Goal: Information Seeking & Learning: Find specific page/section

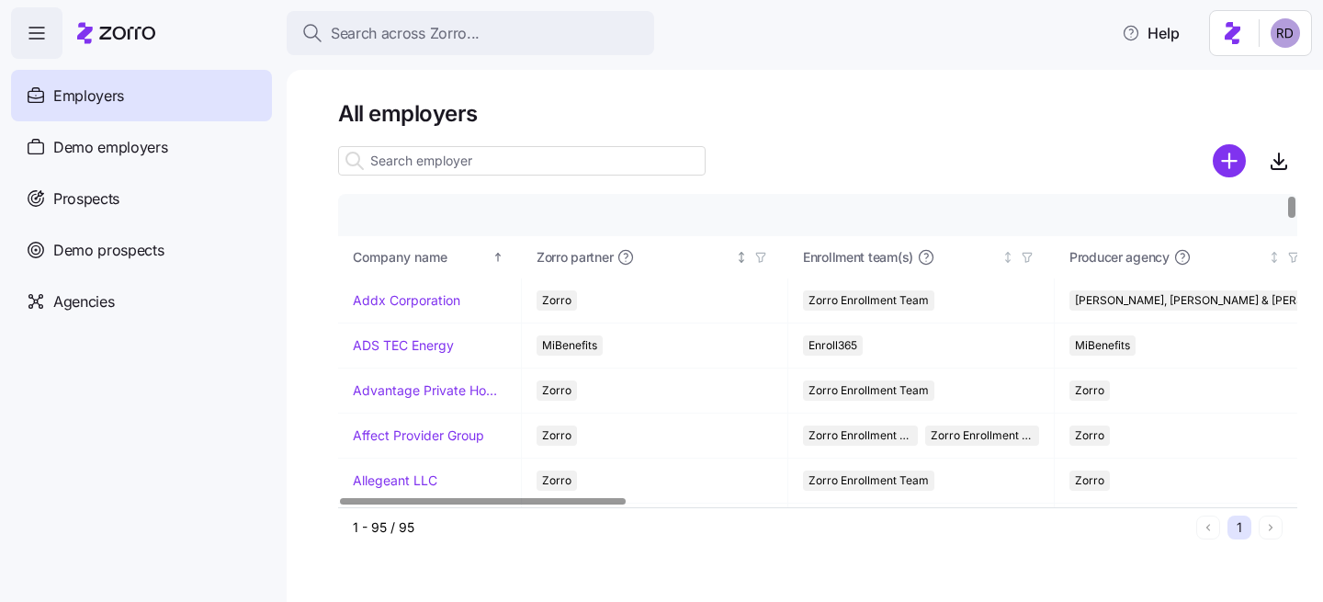
click at [758, 254] on icon "button" at bounding box center [761, 257] width 13 height 13
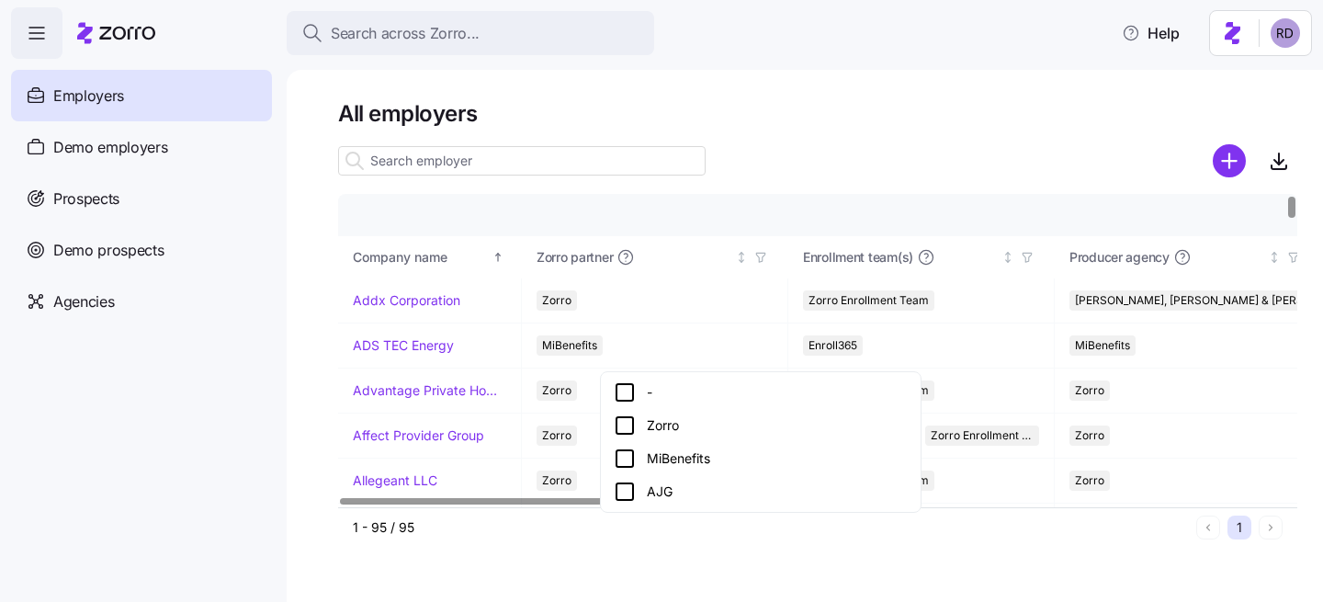
click at [620, 455] on icon at bounding box center [625, 459] width 22 height 22
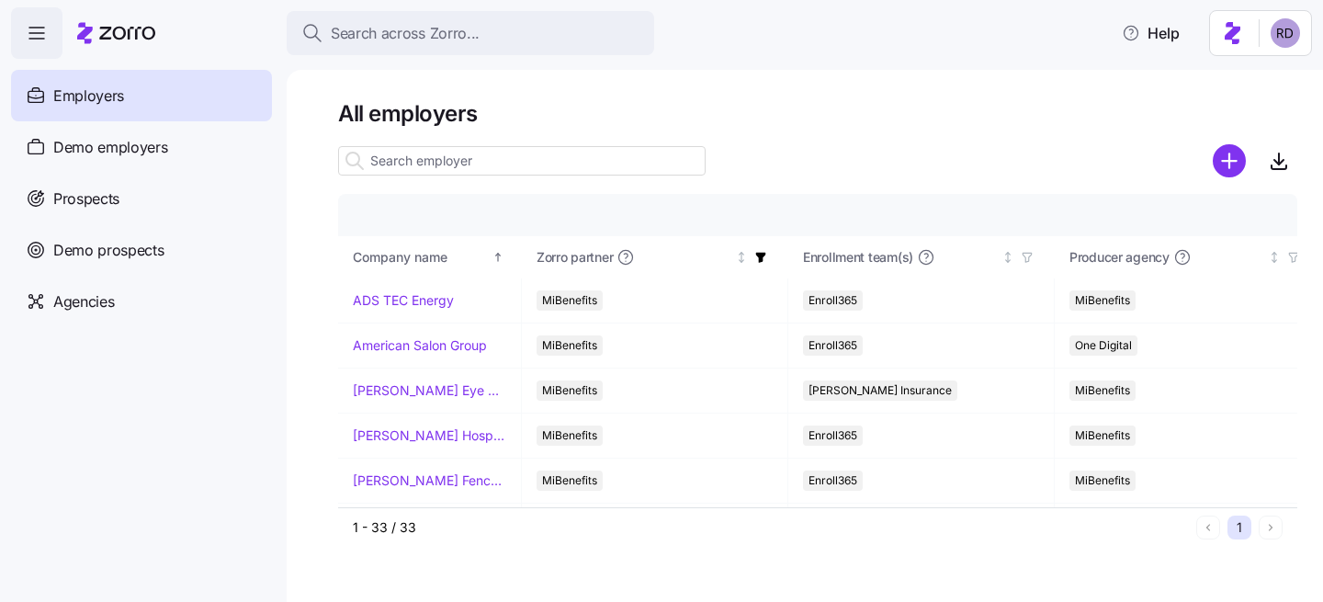
click at [426, 160] on input at bounding box center [522, 160] width 368 height 29
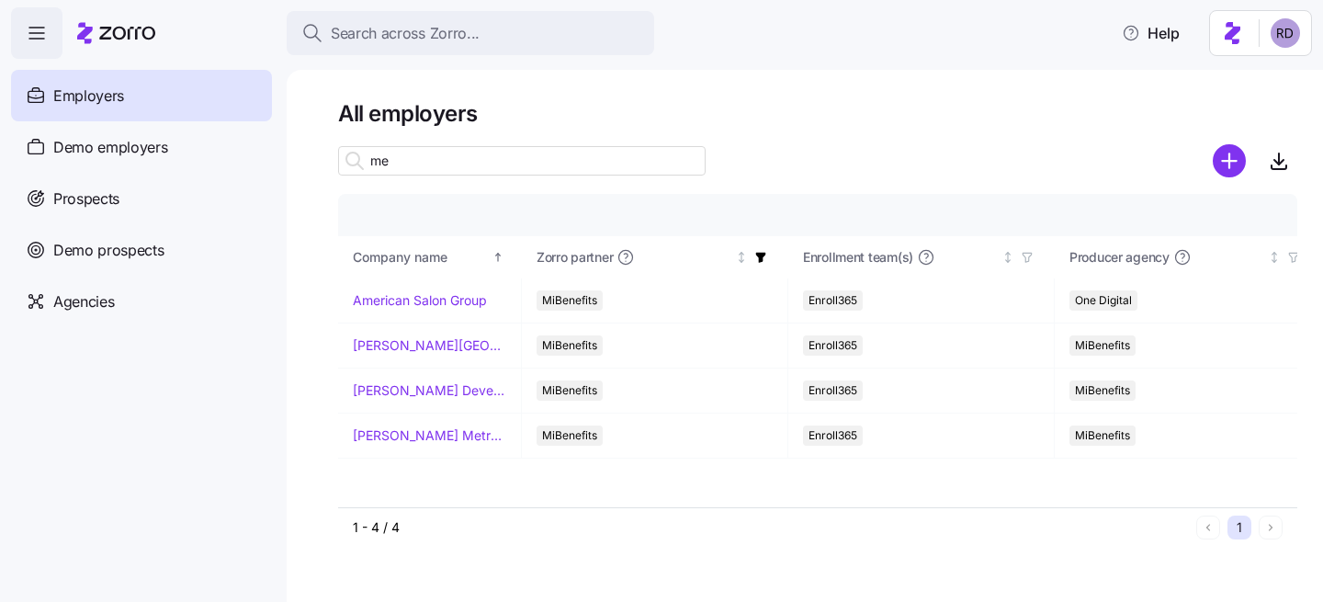
type input "m"
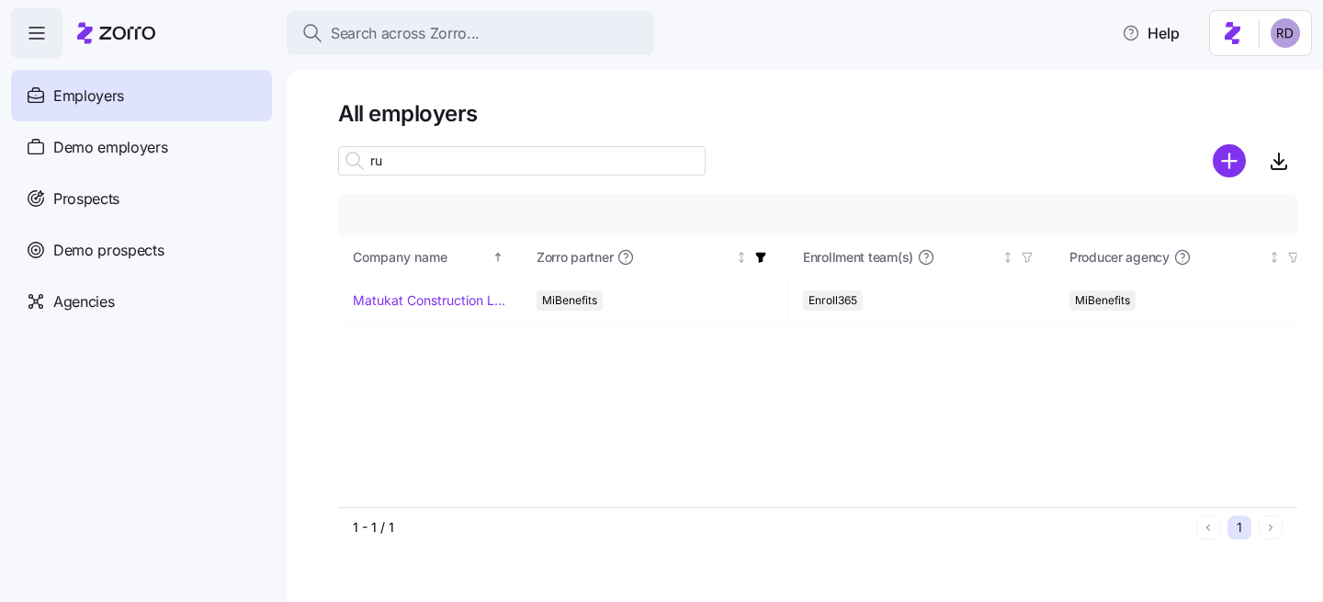
type input "r"
type input "g"
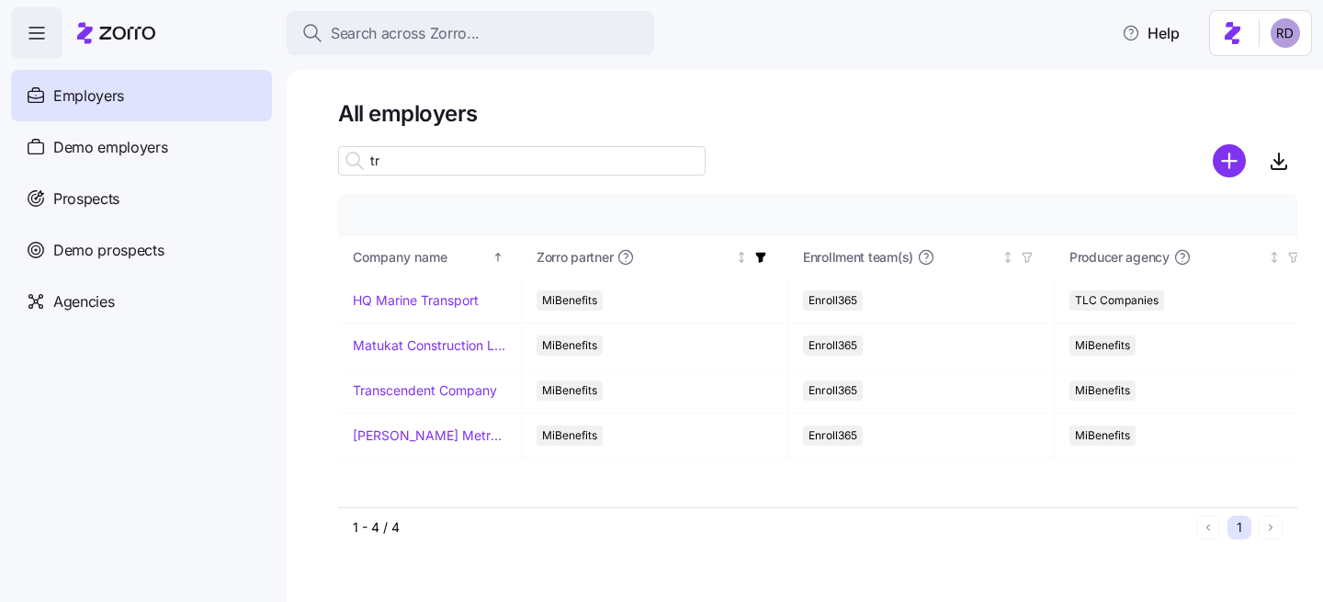
type input "t"
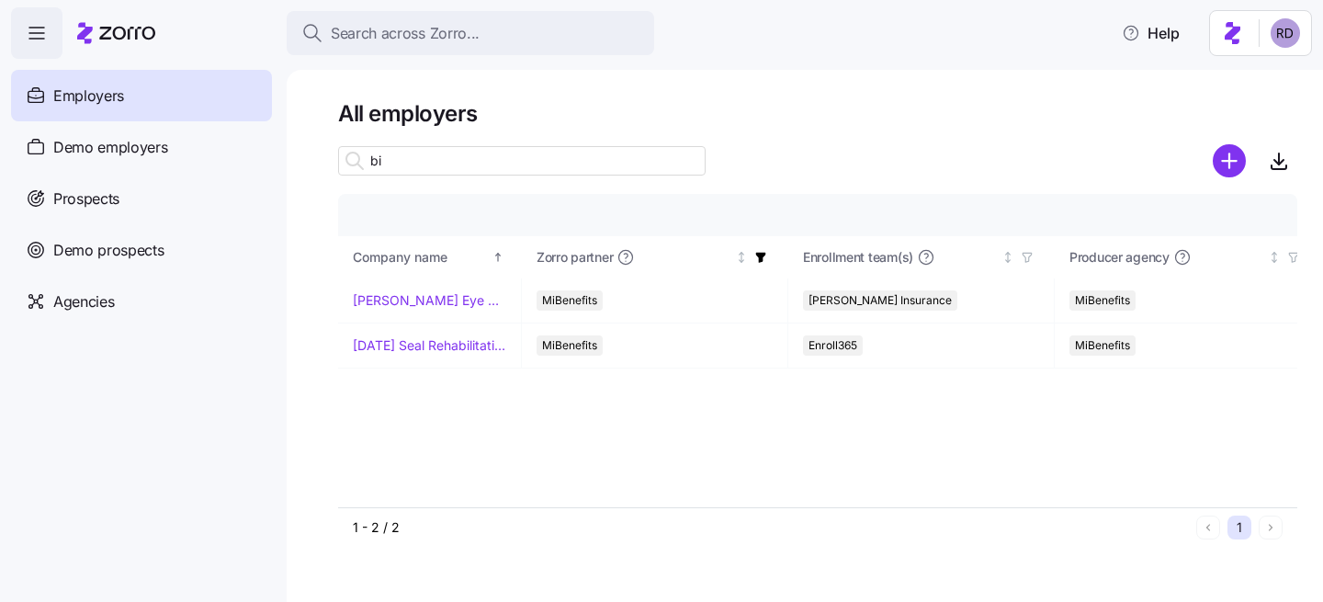
type input "b"
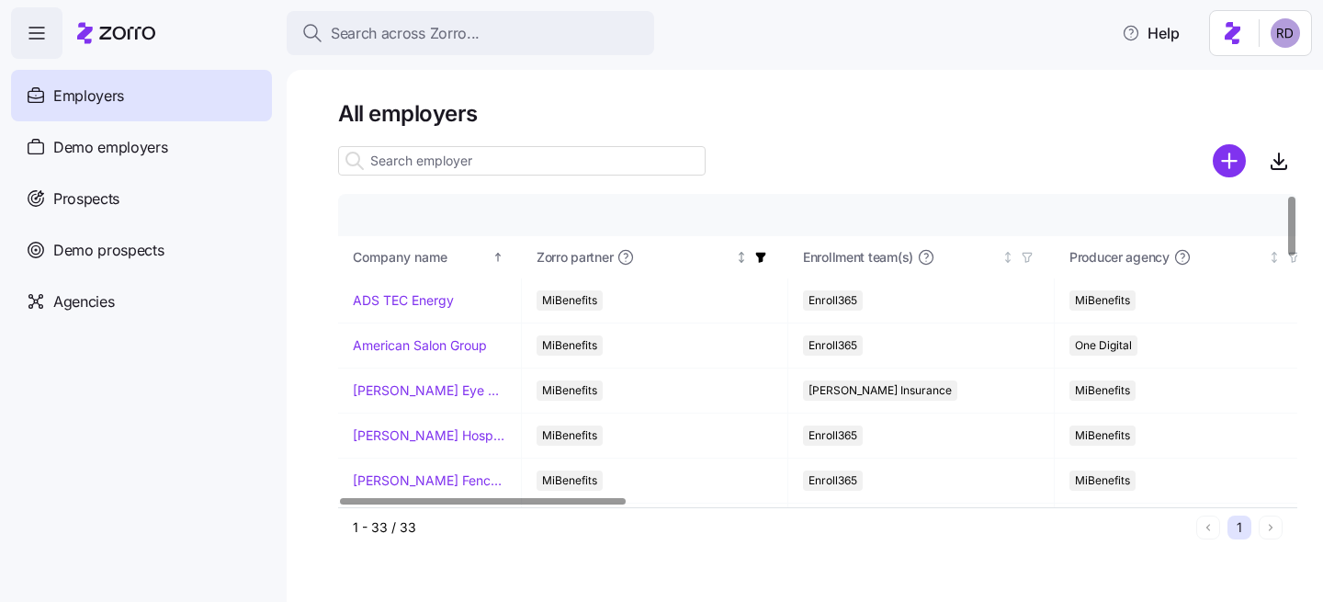
click at [766, 254] on icon "button" at bounding box center [761, 257] width 13 height 13
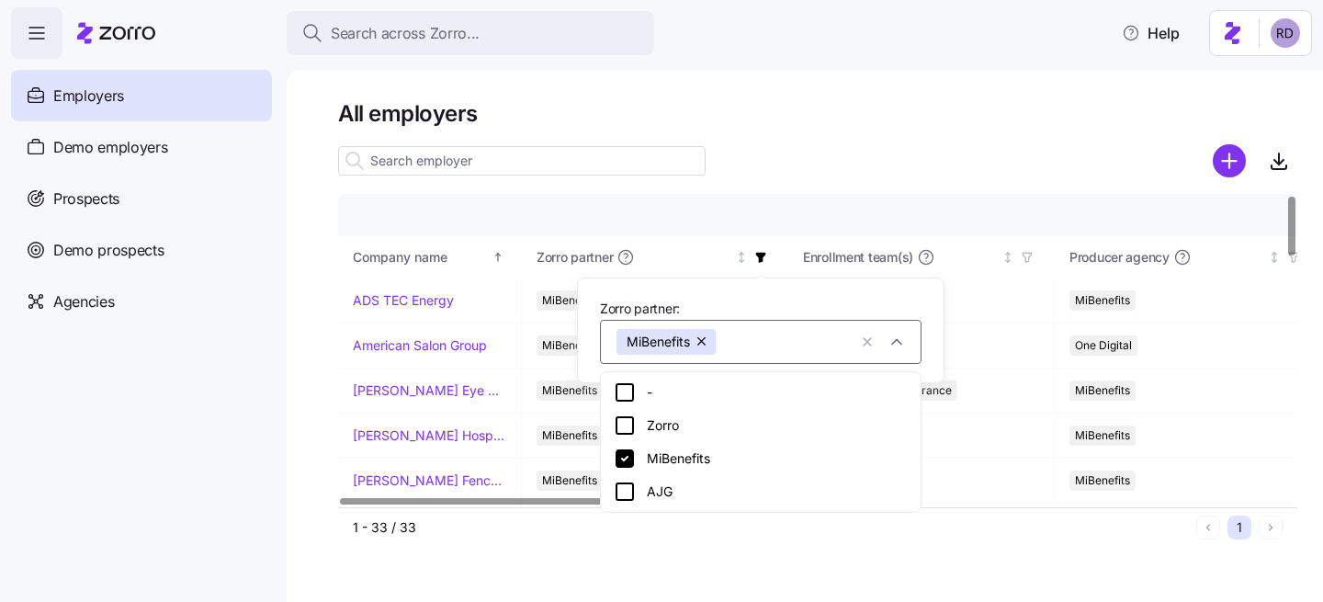
click at [694, 344] on button "button" at bounding box center [703, 342] width 26 height 26
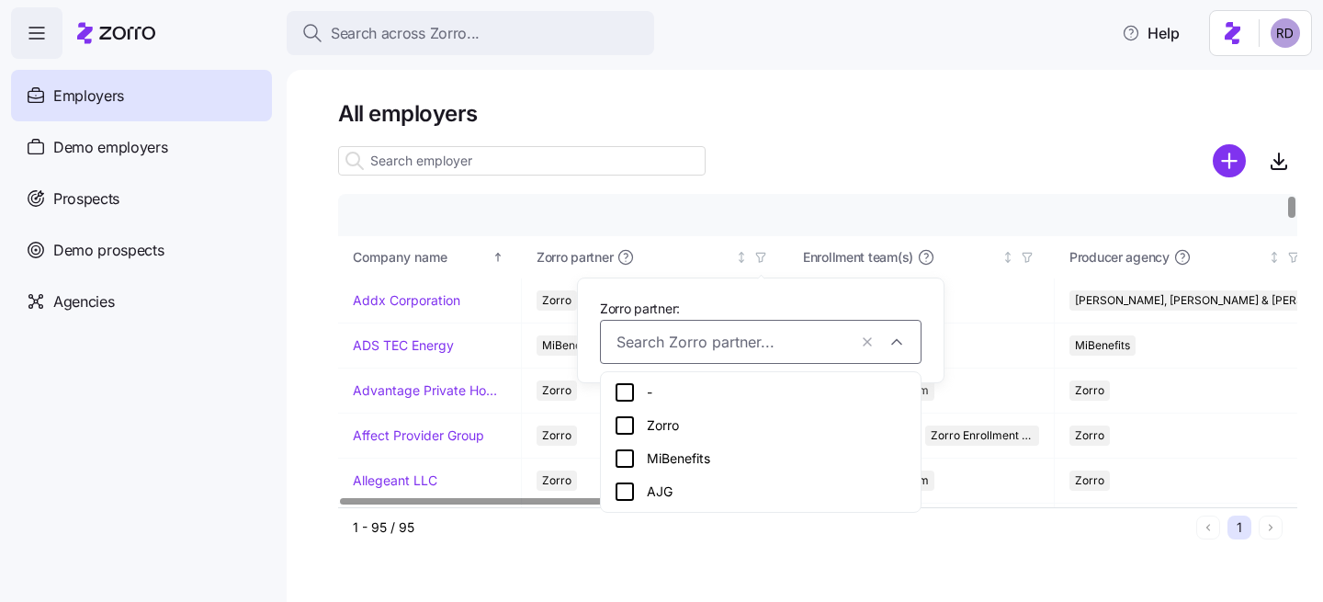
click at [542, 181] on div at bounding box center [817, 186] width 959 height 15
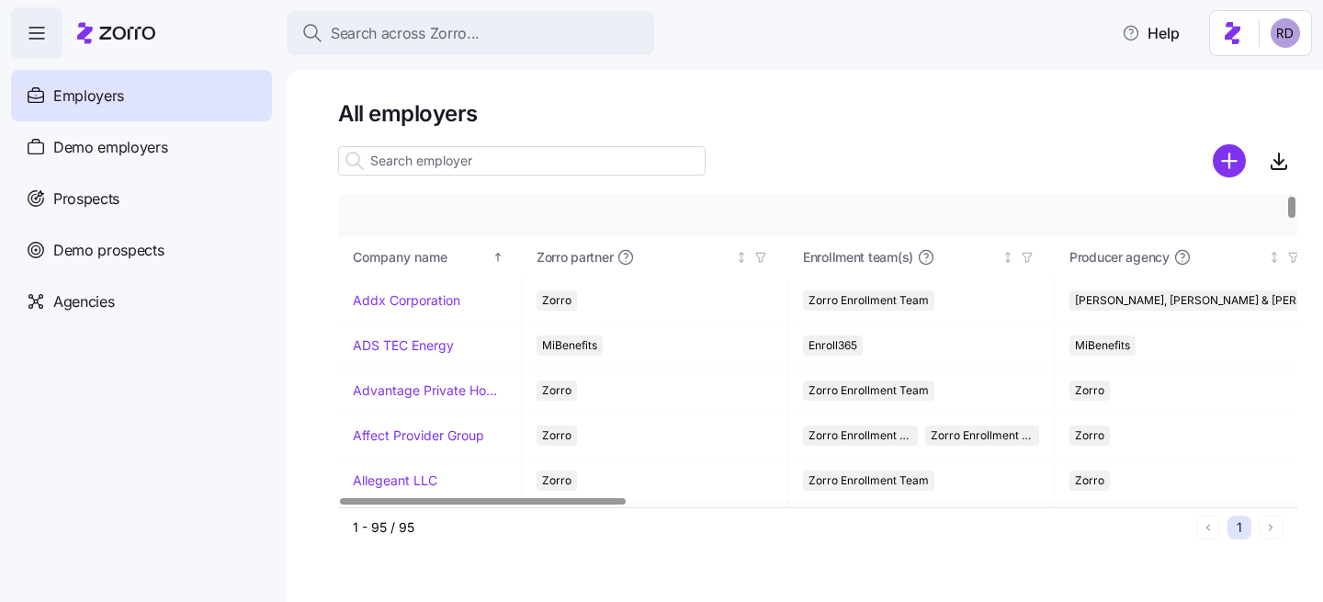
click at [543, 178] on div at bounding box center [522, 160] width 368 height 37
click at [552, 169] on input at bounding box center [522, 160] width 368 height 29
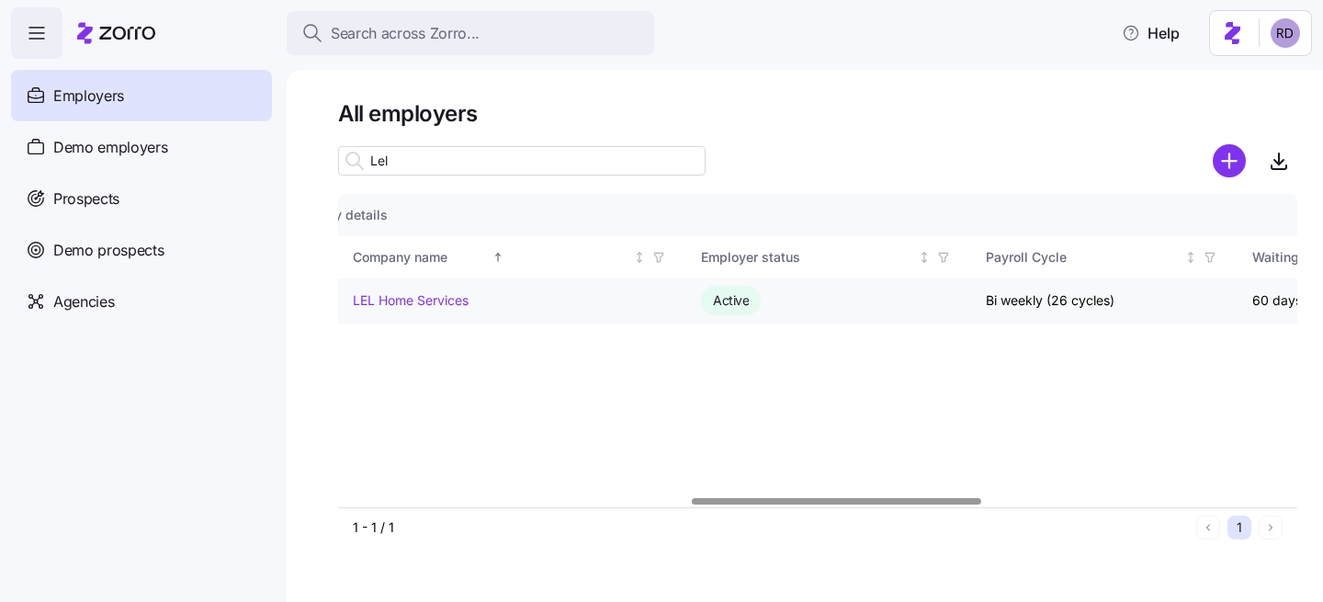
scroll to position [0, 1182]
click at [443, 163] on input "Lel" at bounding box center [522, 160] width 368 height 29
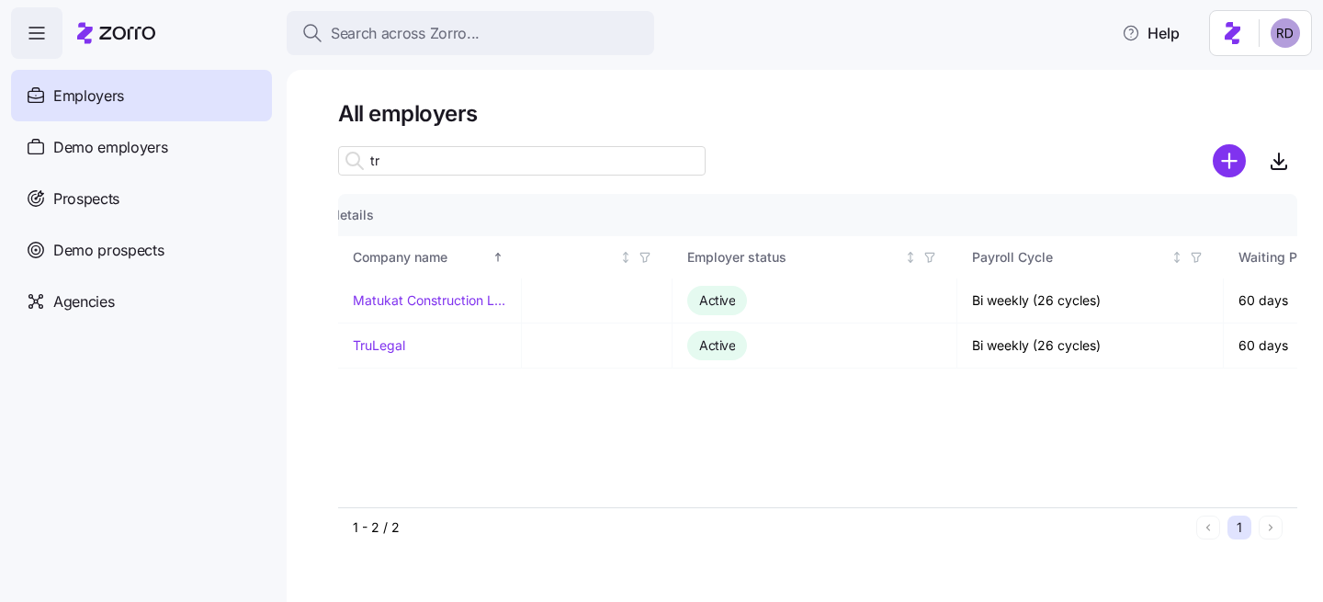
type input "t"
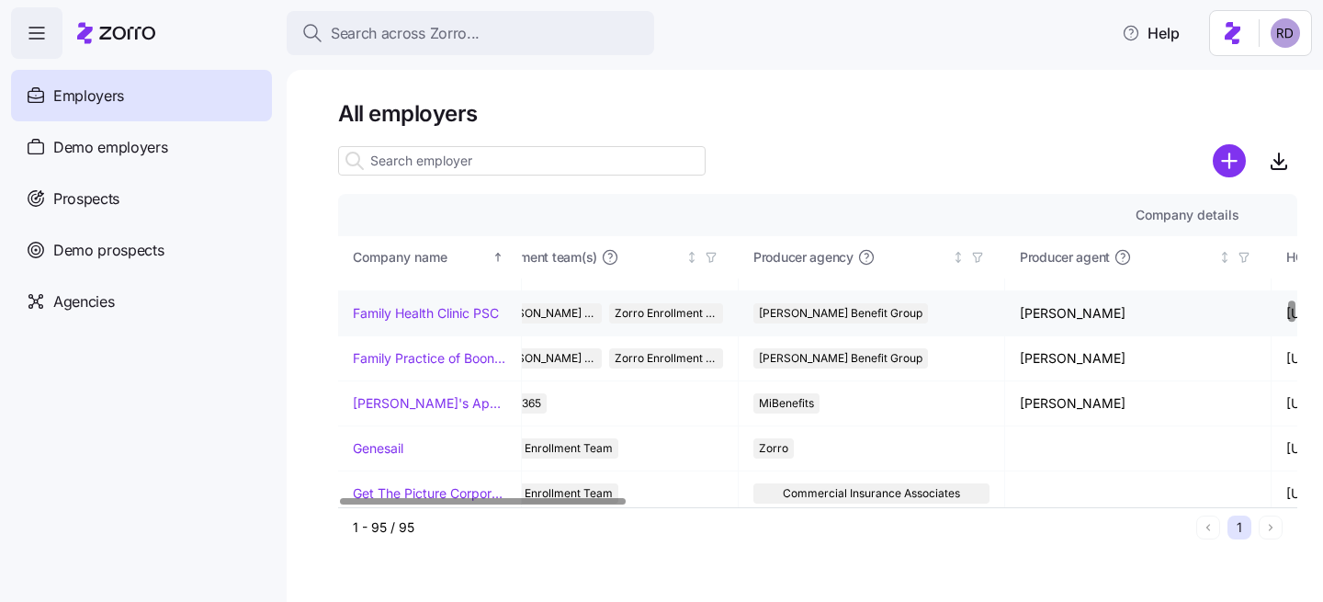
scroll to position [1518, 0]
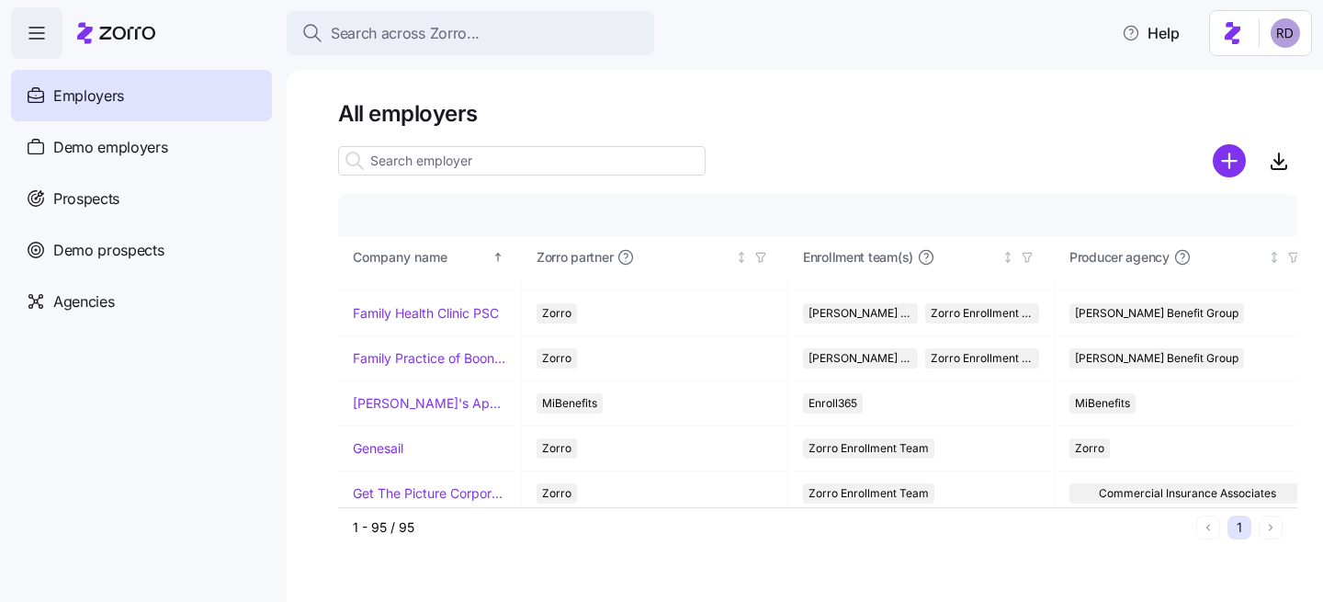
click at [512, 152] on input at bounding box center [522, 160] width 368 height 29
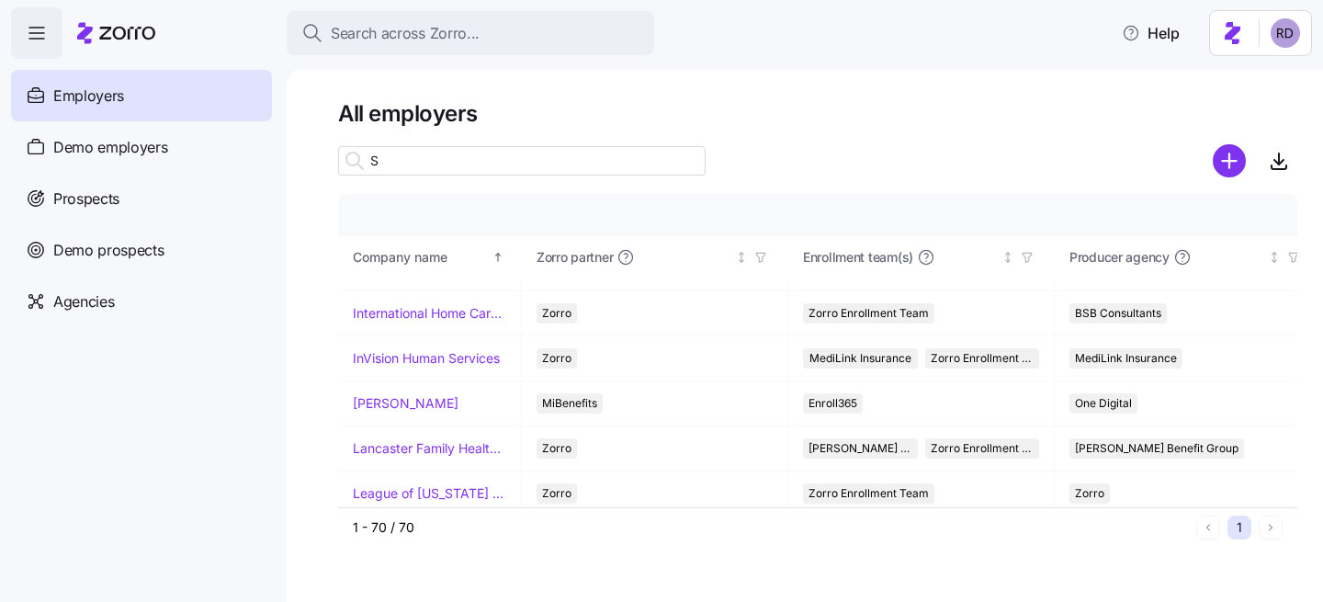
scroll to position [85, 0]
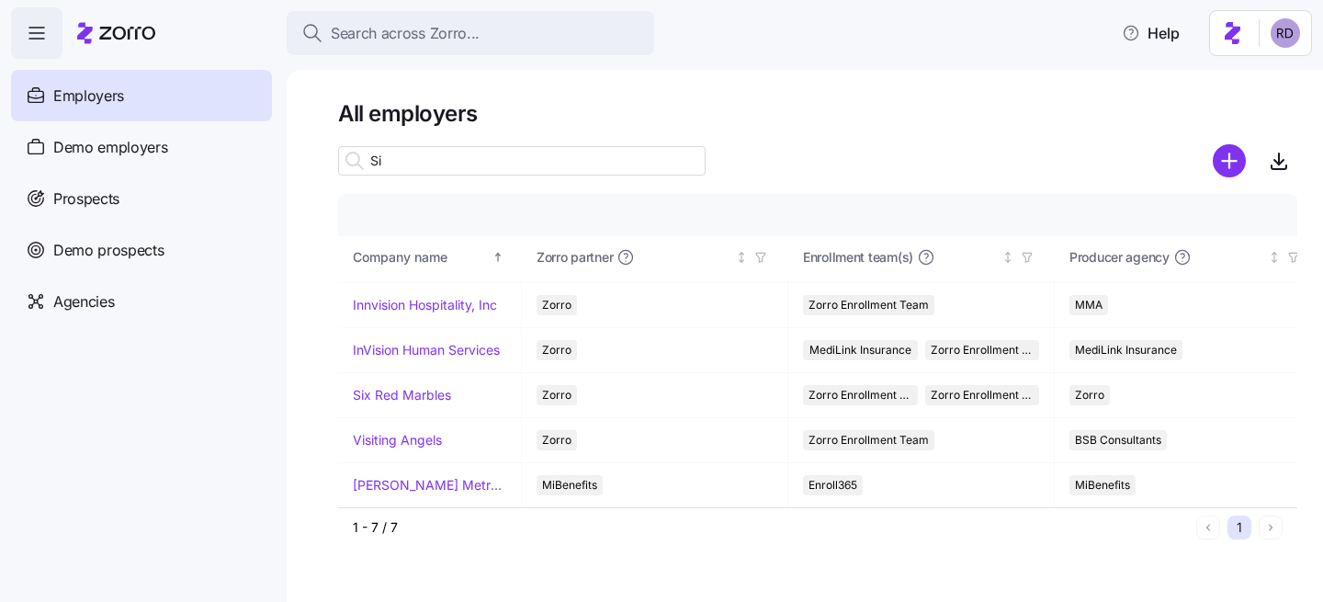
type input "Six"
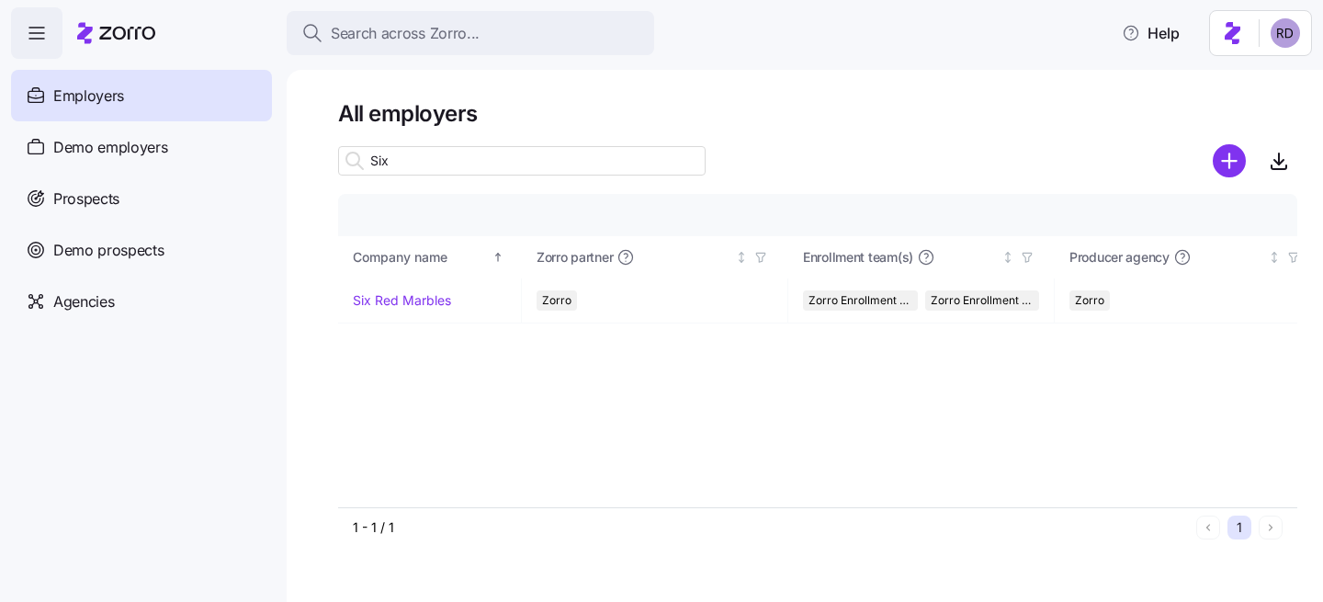
scroll to position [0, 0]
click at [415, 165] on input "Six" at bounding box center [522, 160] width 368 height 29
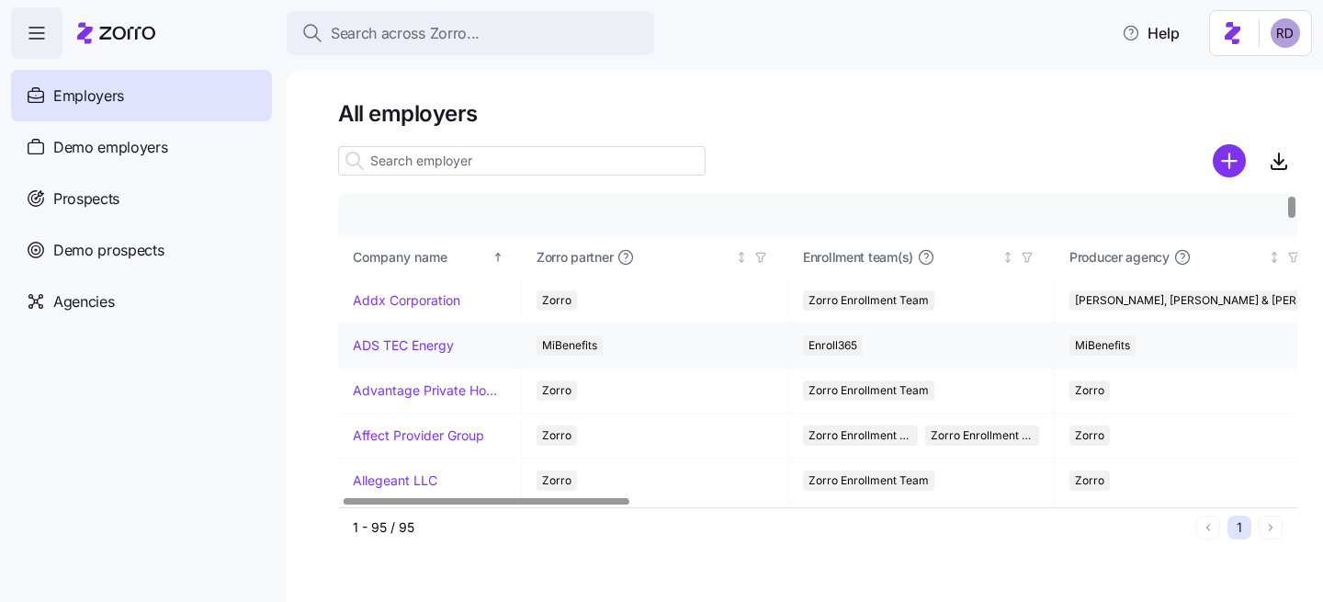
scroll to position [0, 301]
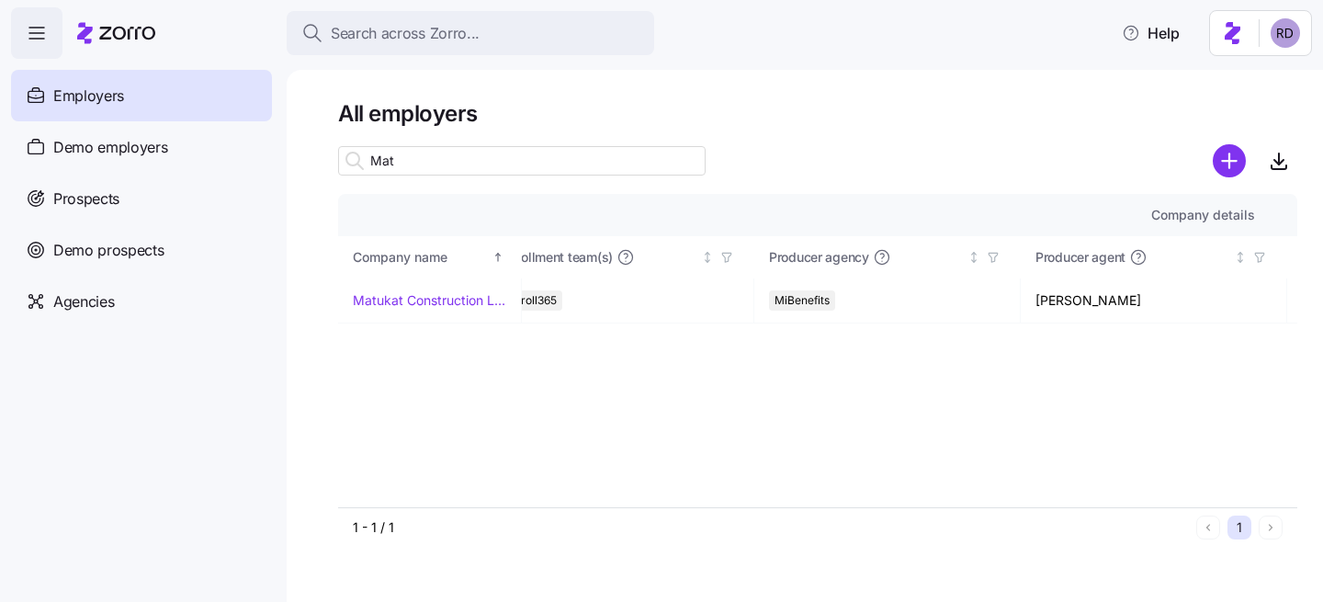
type input "Mat"
click at [400, 159] on input "Mat" at bounding box center [522, 160] width 368 height 29
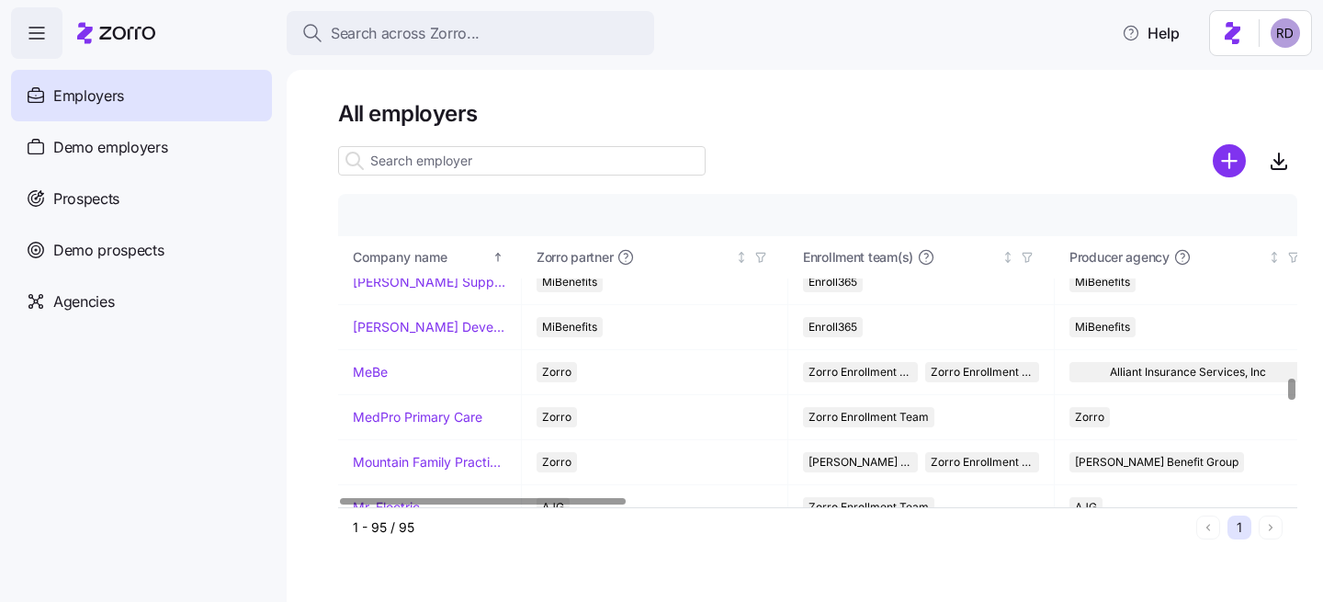
scroll to position [2678, 0]
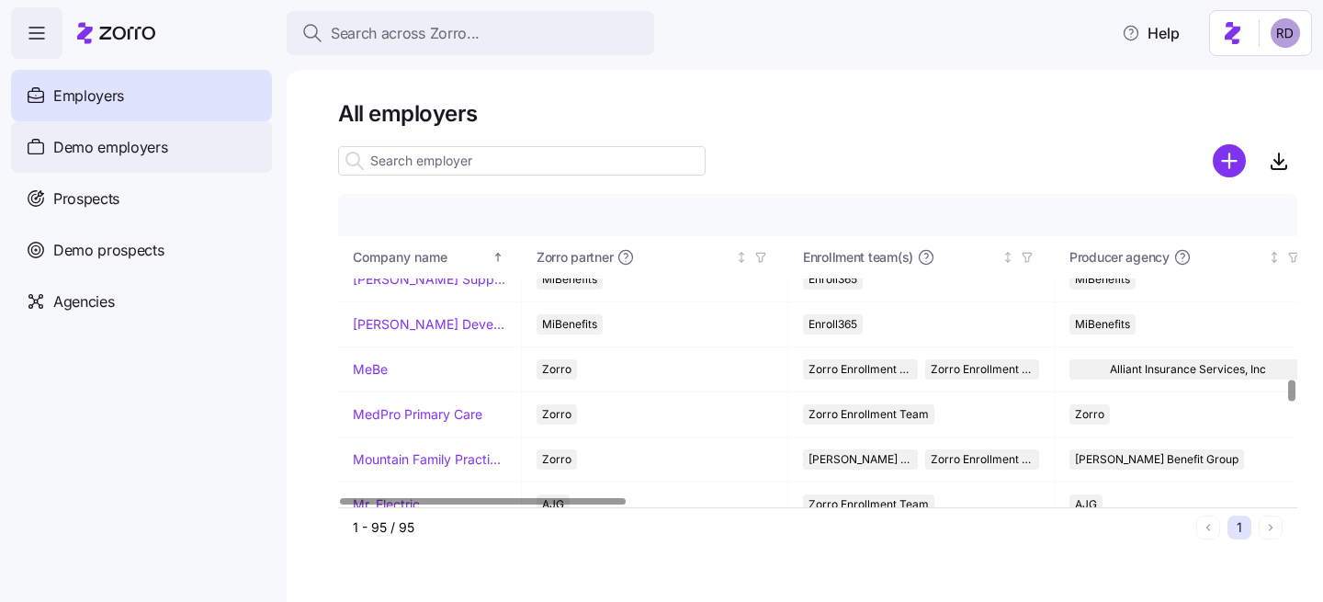
click at [188, 155] on div "Demo employers" at bounding box center [141, 146] width 261 height 51
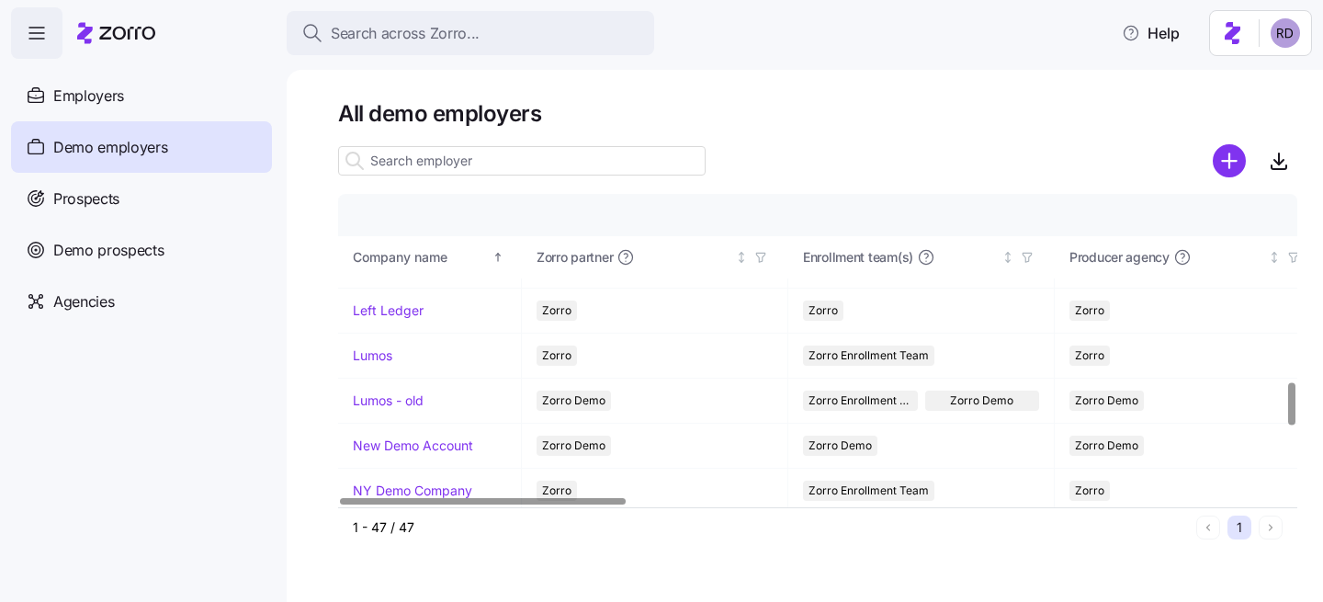
scroll to position [1311, 0]
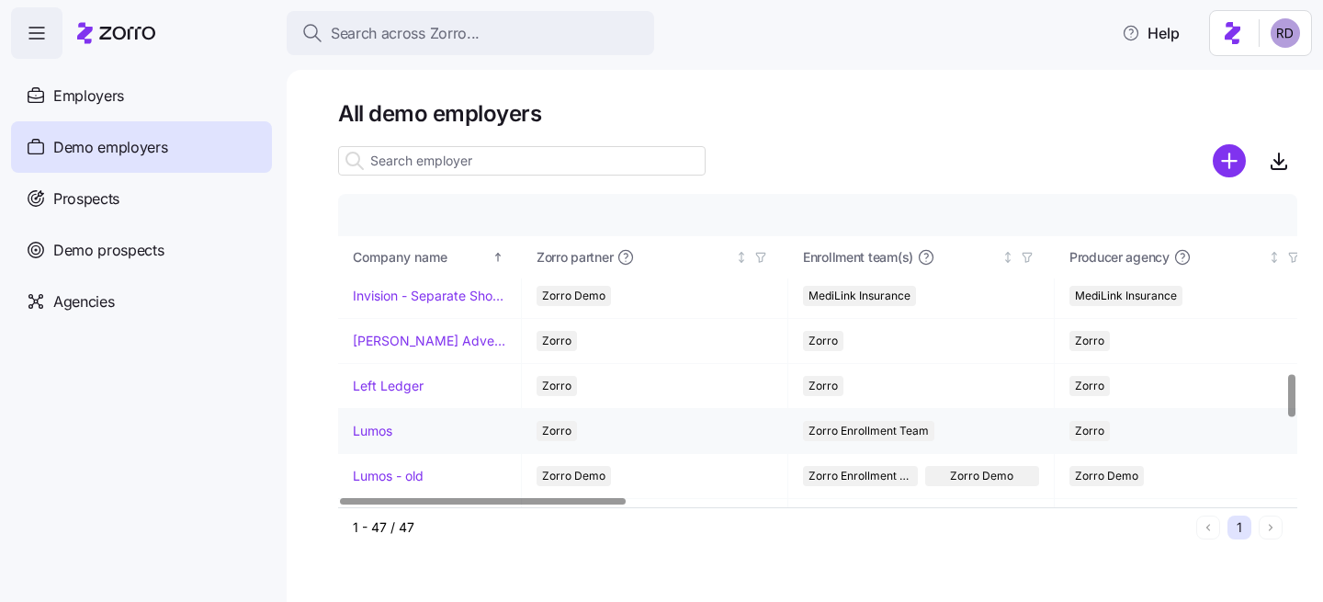
click at [390, 437] on link "Lumos" at bounding box center [373, 431] width 40 height 18
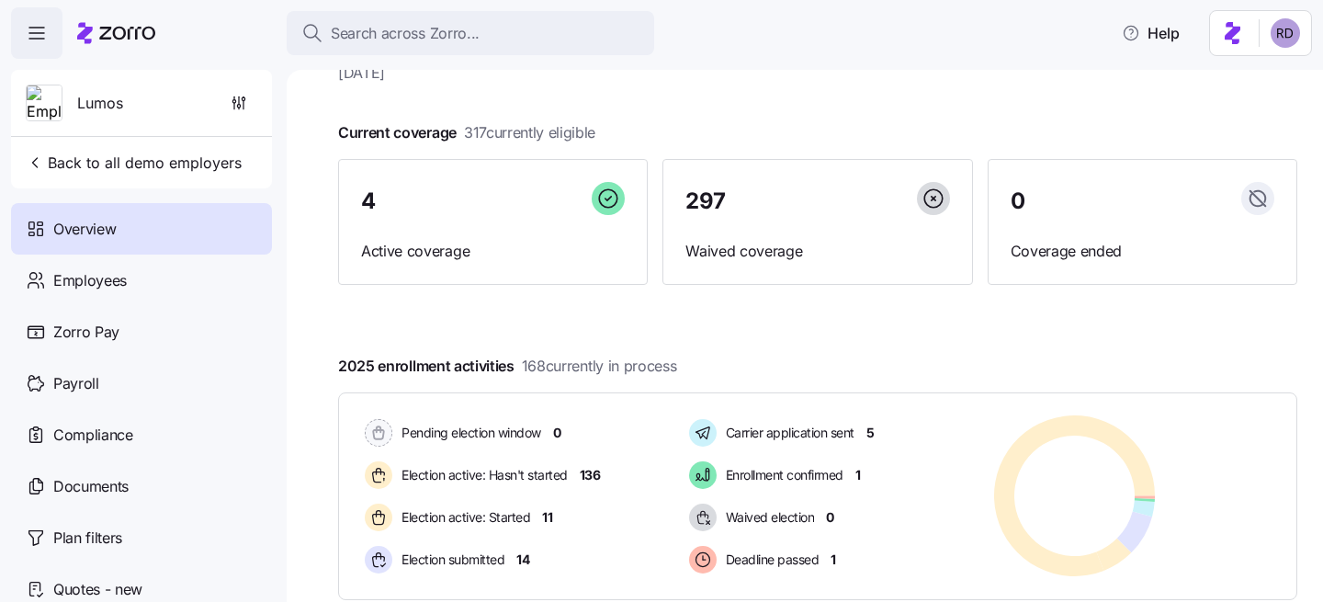
scroll to position [86, 0]
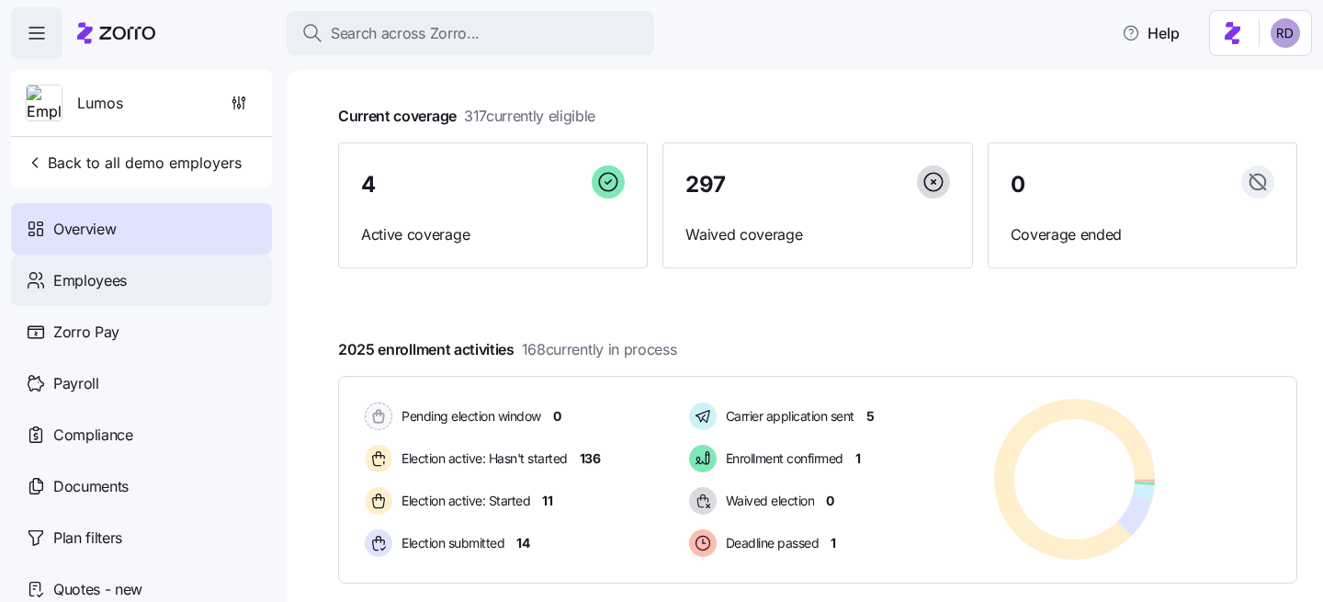
click at [174, 292] on div "Employees" at bounding box center [141, 280] width 261 height 51
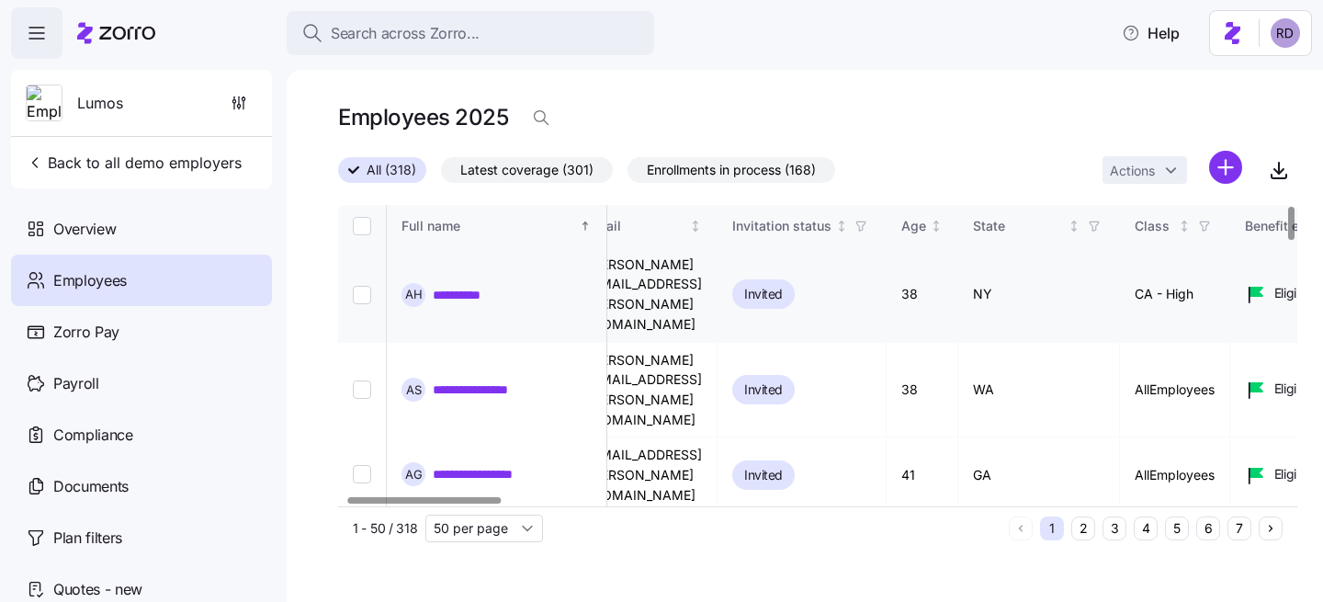
scroll to position [0, 54]
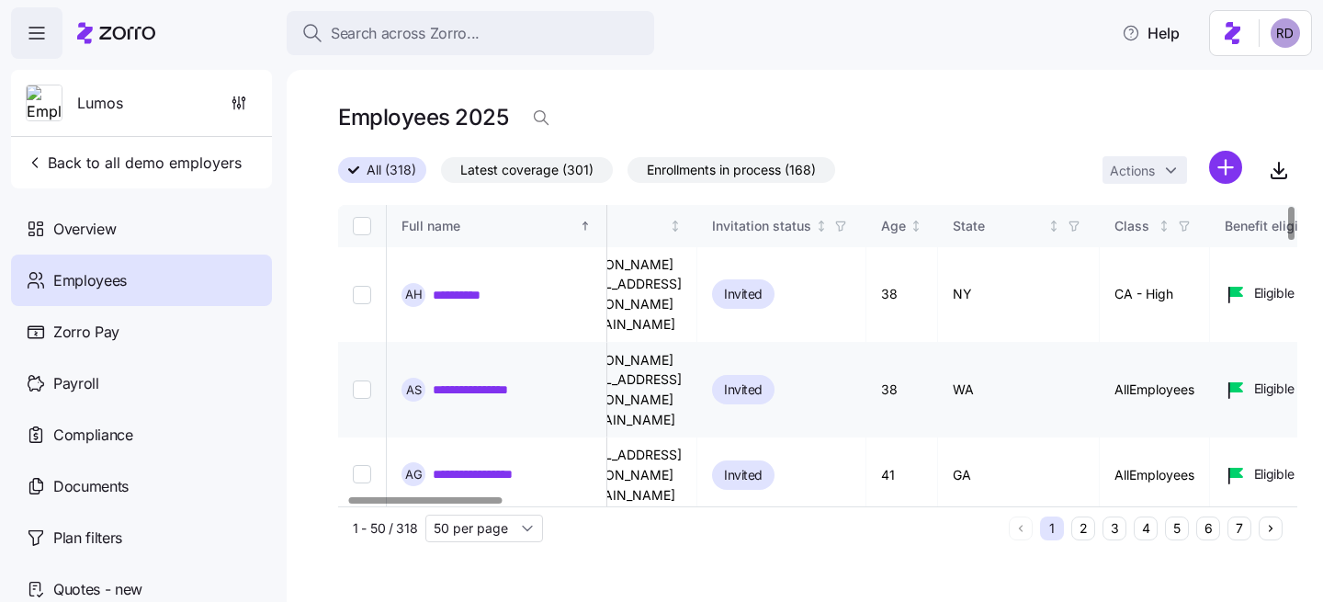
click at [1199, 361] on td "AllEmployees" at bounding box center [1155, 391] width 110 height 96
copy td "AllEmployees"
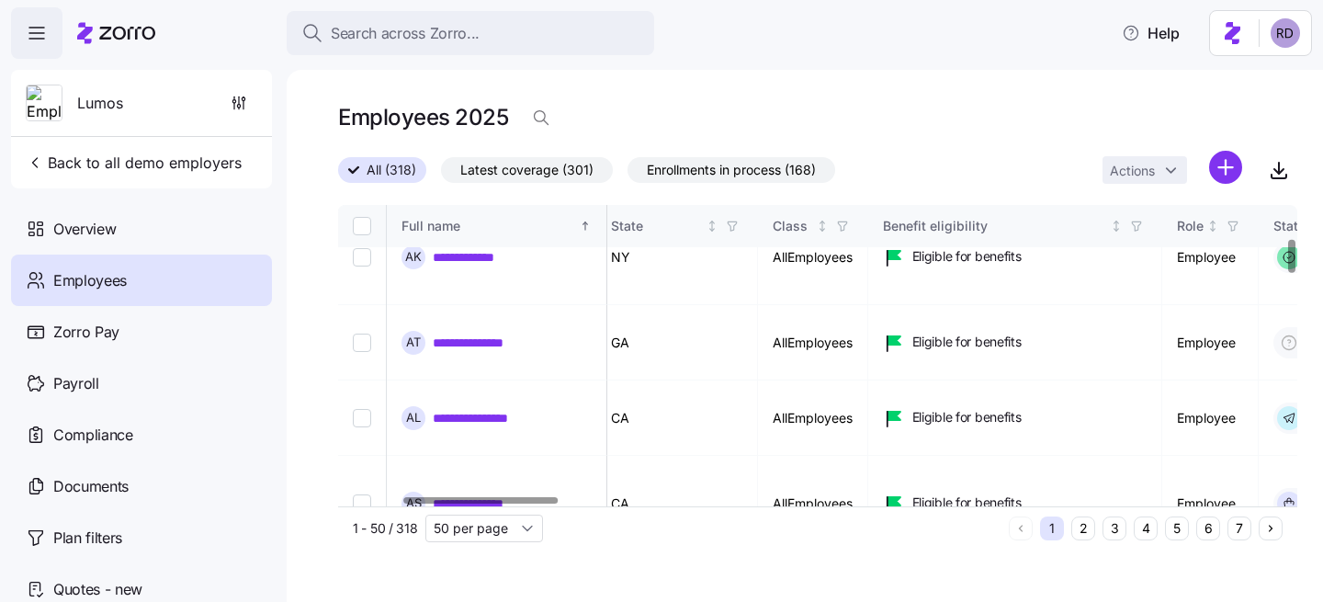
scroll to position [0, 396]
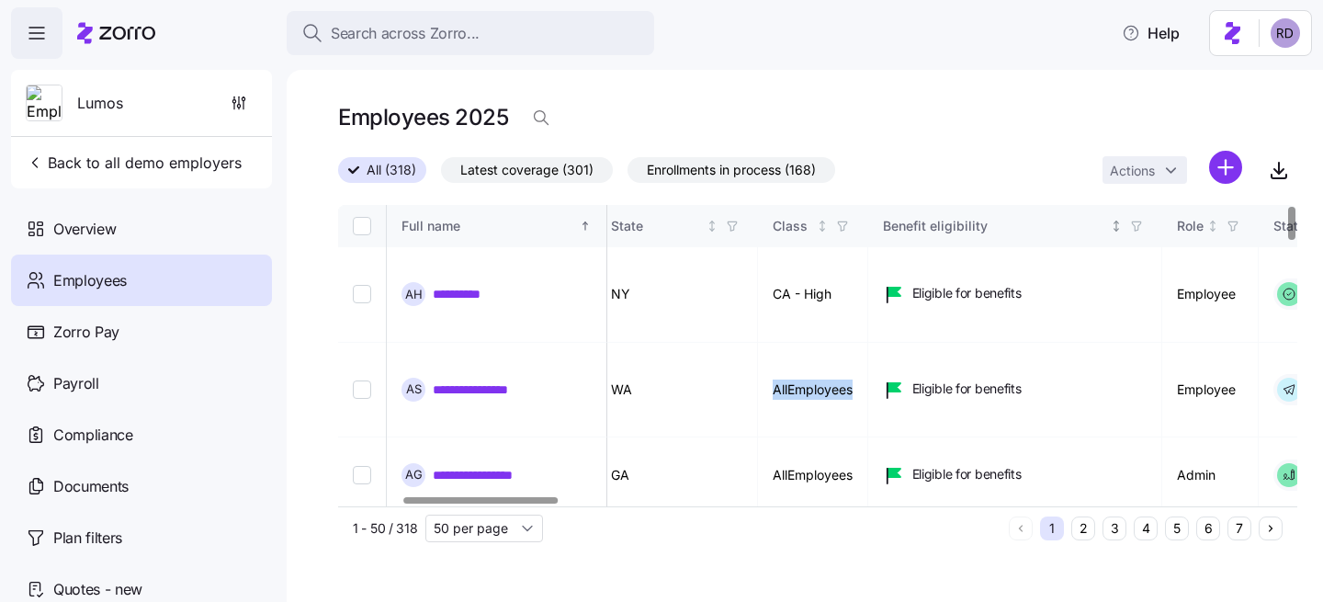
click at [1143, 222] on icon "button" at bounding box center [1136, 226] width 13 height 13
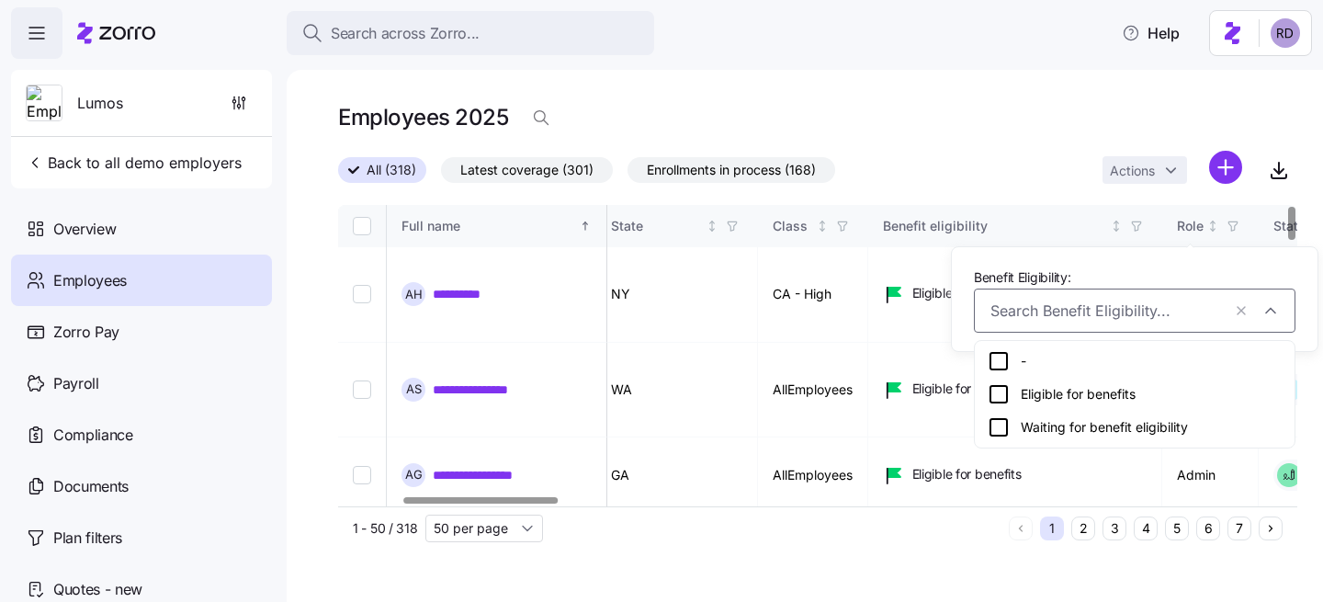
click at [1056, 126] on div "Employees 2025" at bounding box center [817, 117] width 959 height 37
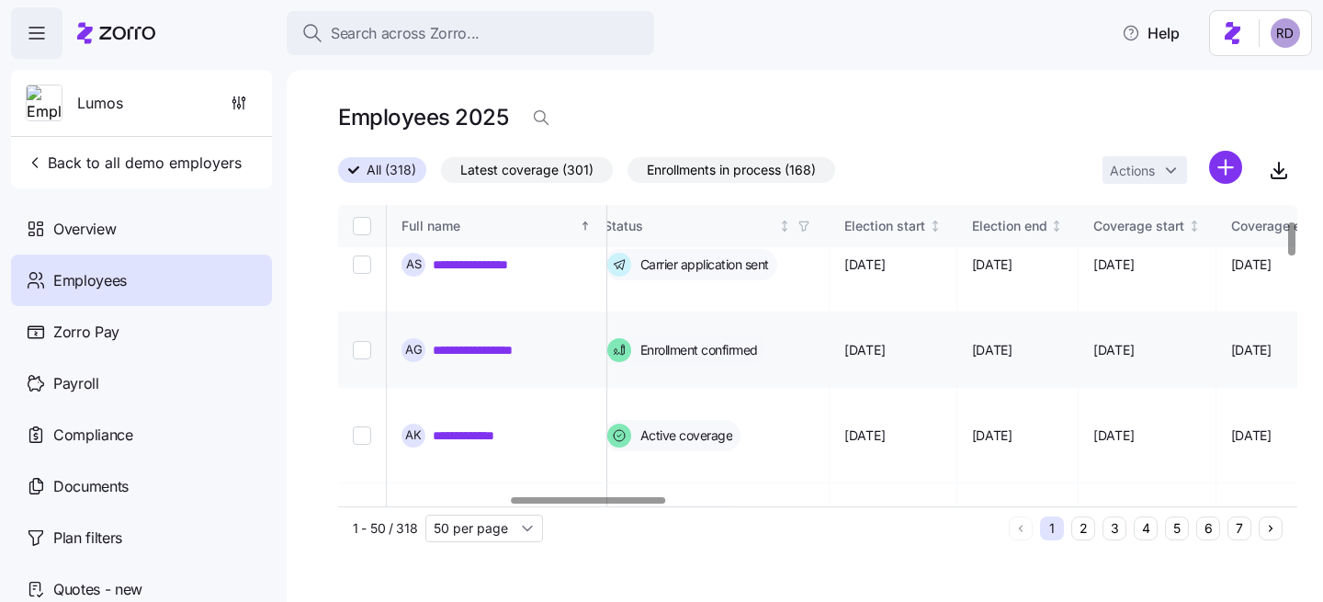
scroll to position [146, 1066]
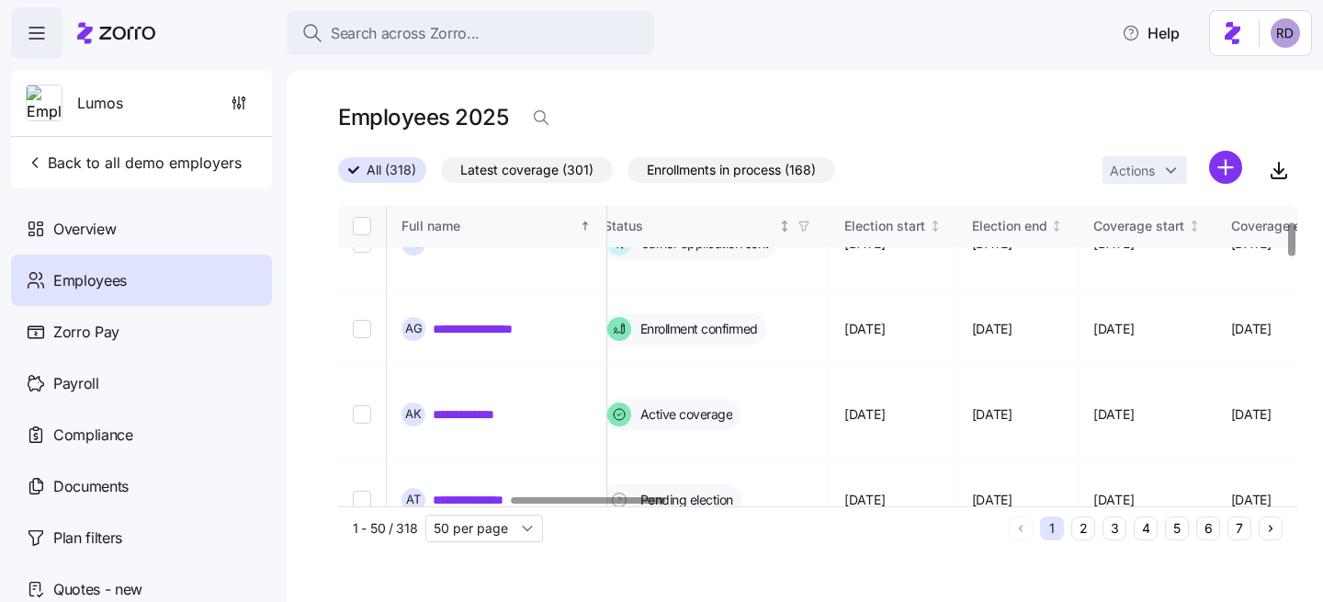
click at [811, 228] on icon "button" at bounding box center [804, 226] width 13 height 13
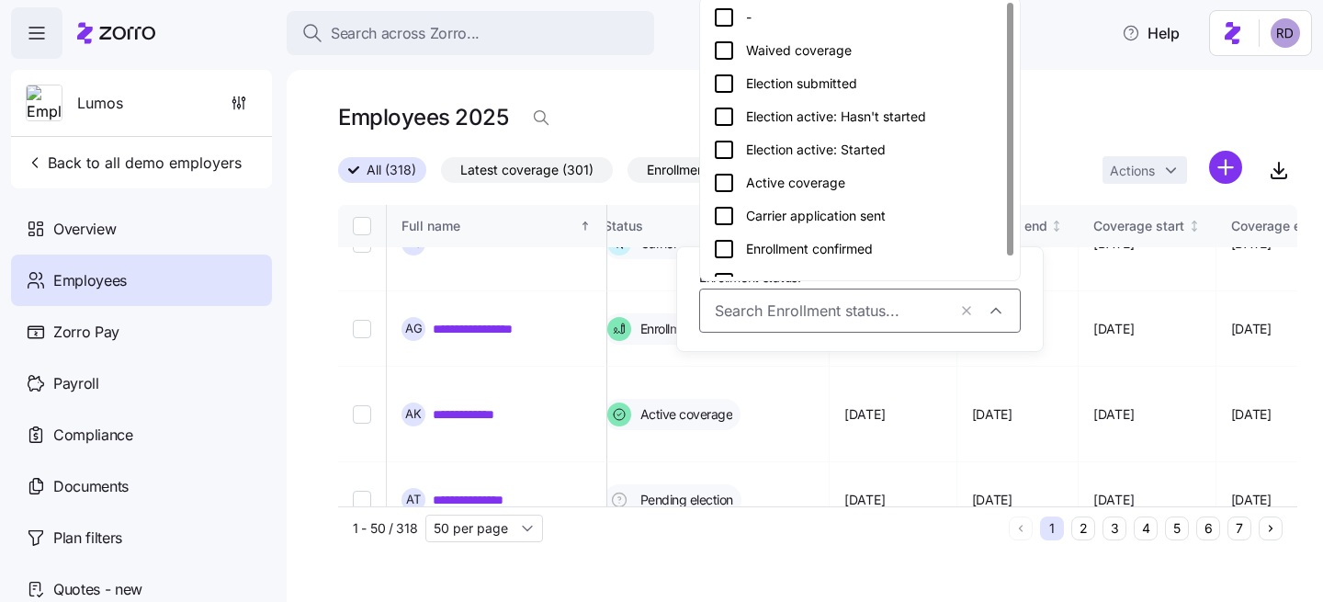
scroll to position [22, 0]
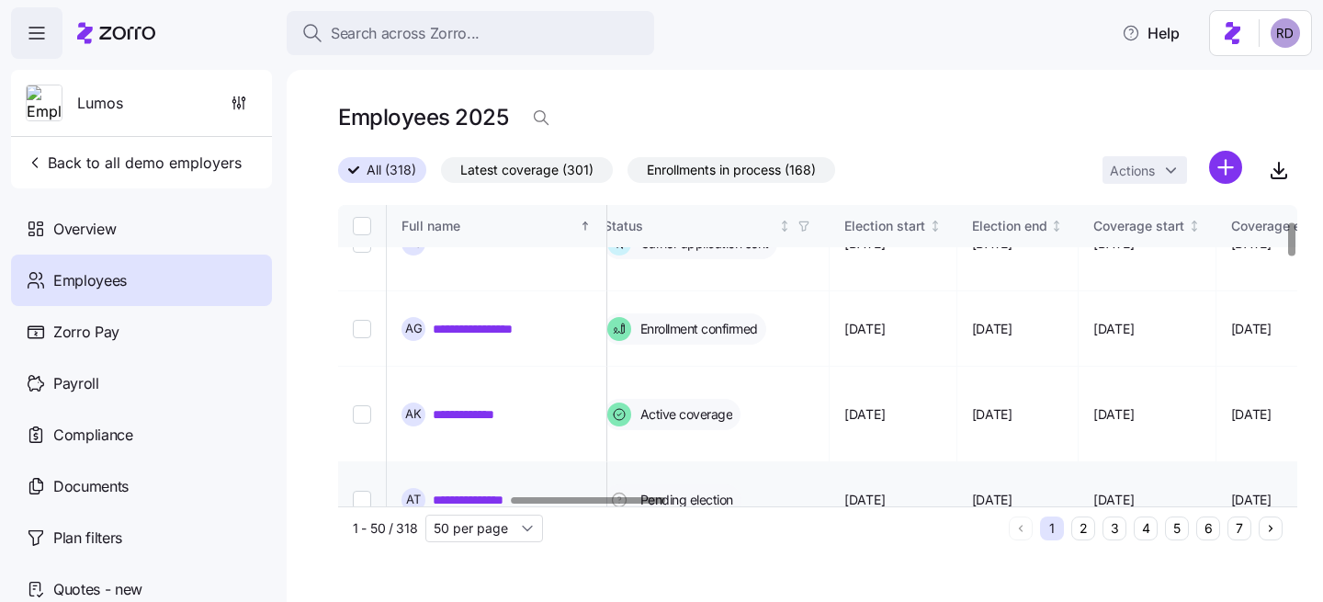
click at [831, 462] on td "Pending election" at bounding box center [710, 499] width 242 height 75
click at [814, 233] on span "button" at bounding box center [804, 226] width 20 height 20
click at [810, 538] on td "Carrier application sent" at bounding box center [710, 575] width 242 height 75
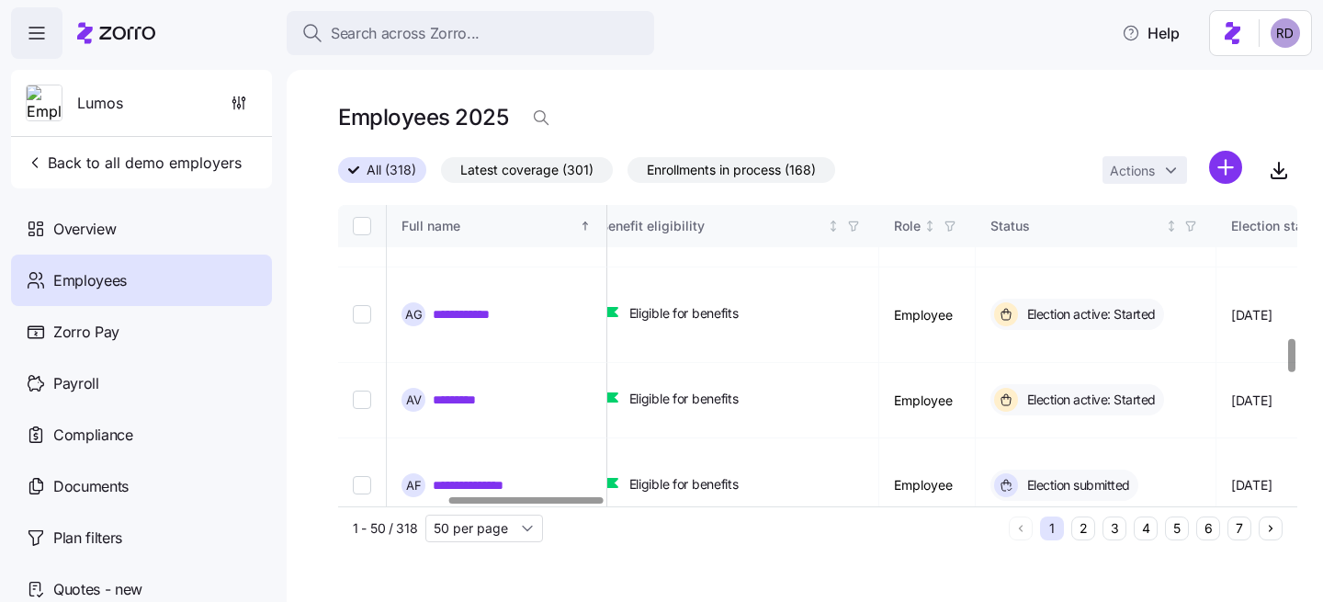
scroll to position [1226, 679]
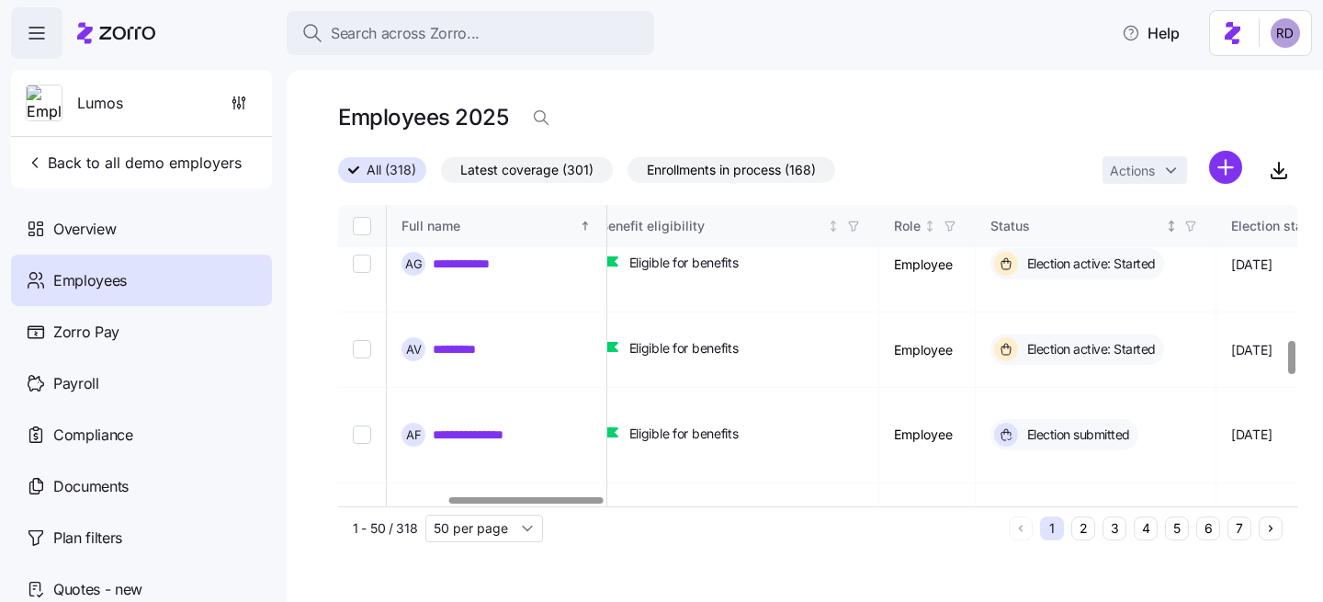
click at [1198, 222] on icon "button" at bounding box center [1191, 226] width 13 height 13
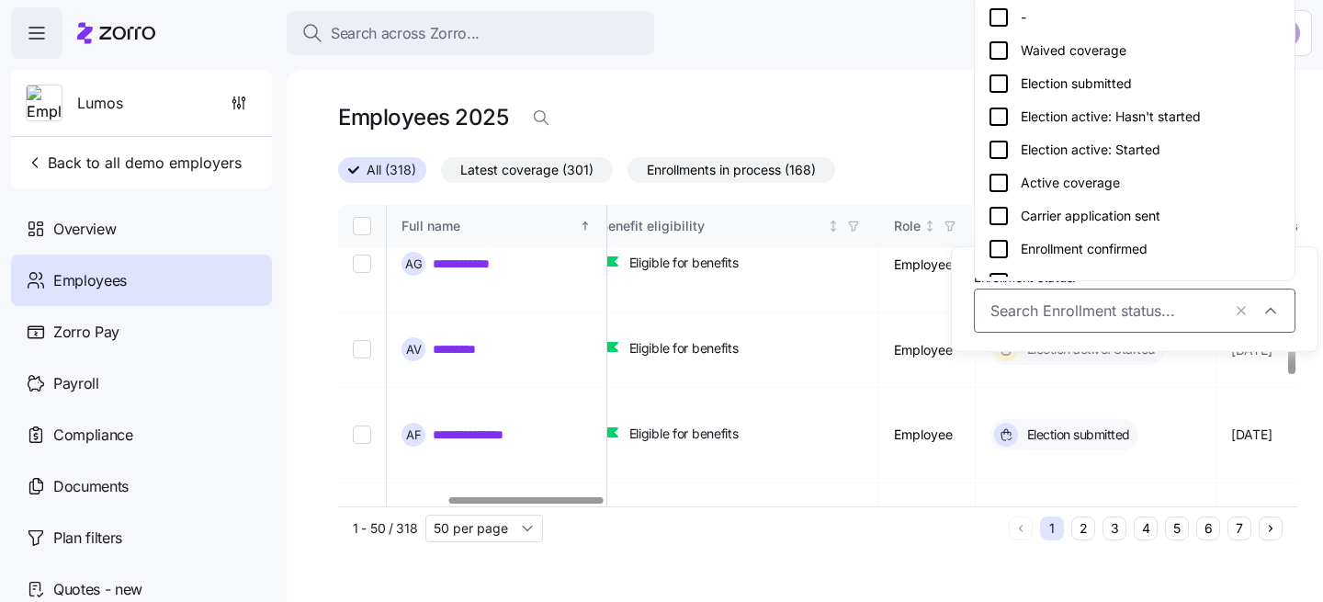
click at [1139, 122] on div "Election active: Hasn't started" at bounding box center [1135, 117] width 294 height 22
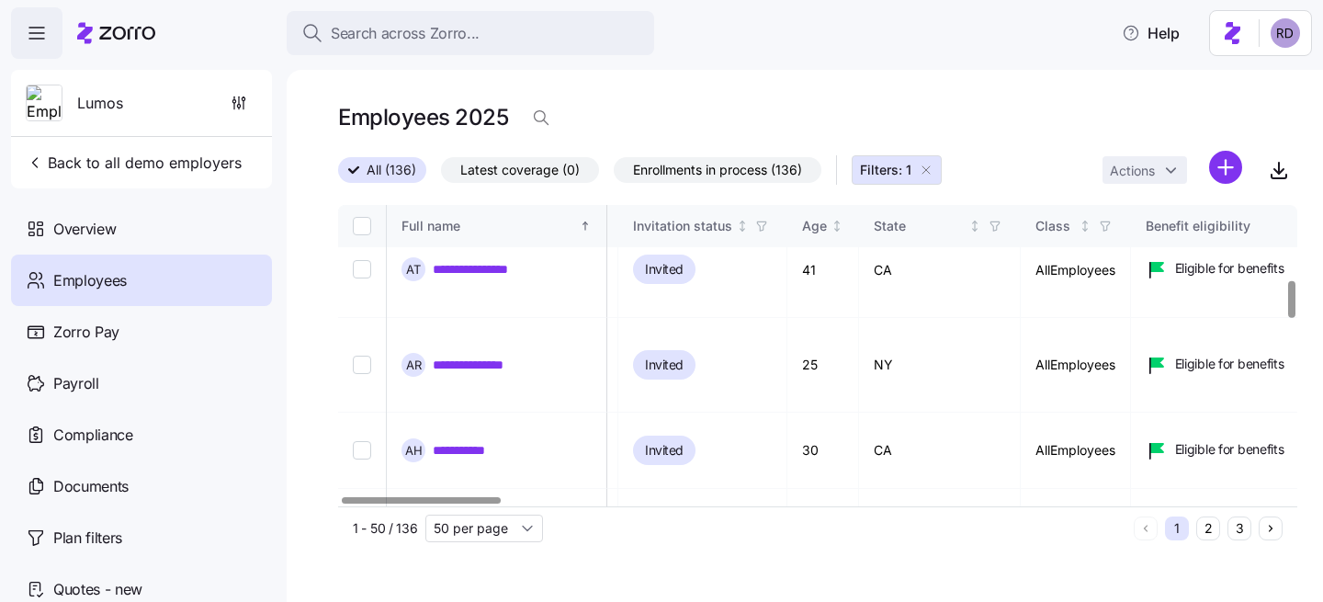
scroll to position [617, 0]
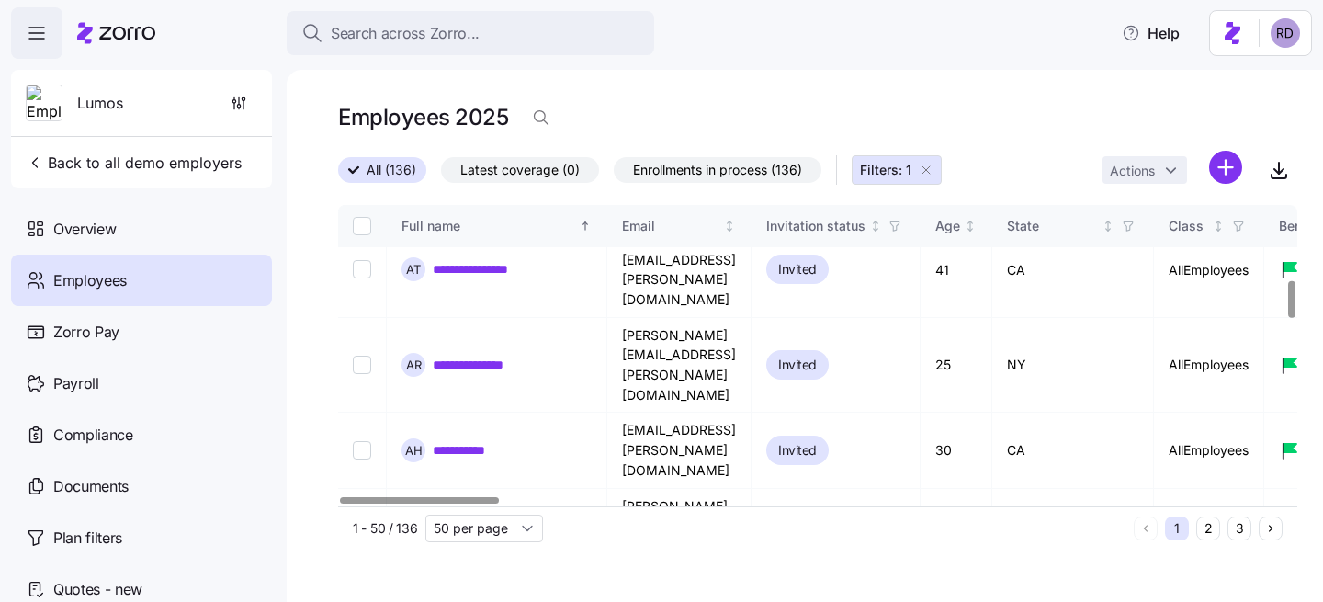
copy td "[PERSON_NAME][EMAIL_ADDRESS][DOMAIN_NAME]"
click at [927, 166] on icon "button" at bounding box center [926, 170] width 15 height 15
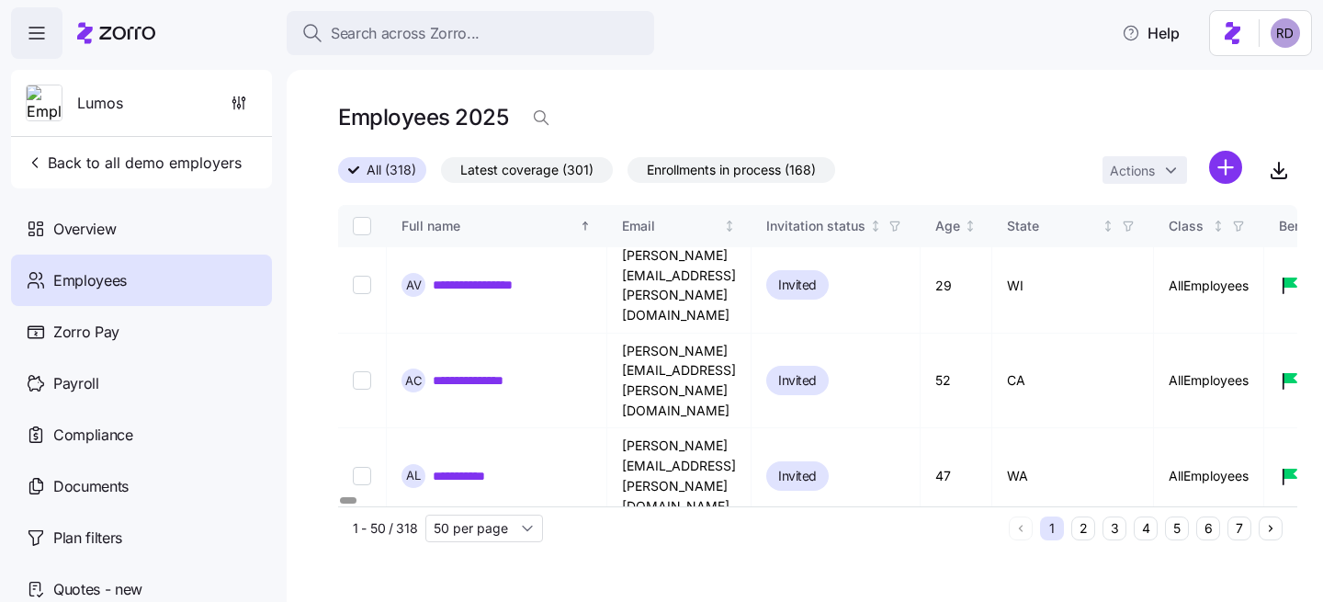
scroll to position [2013, 0]
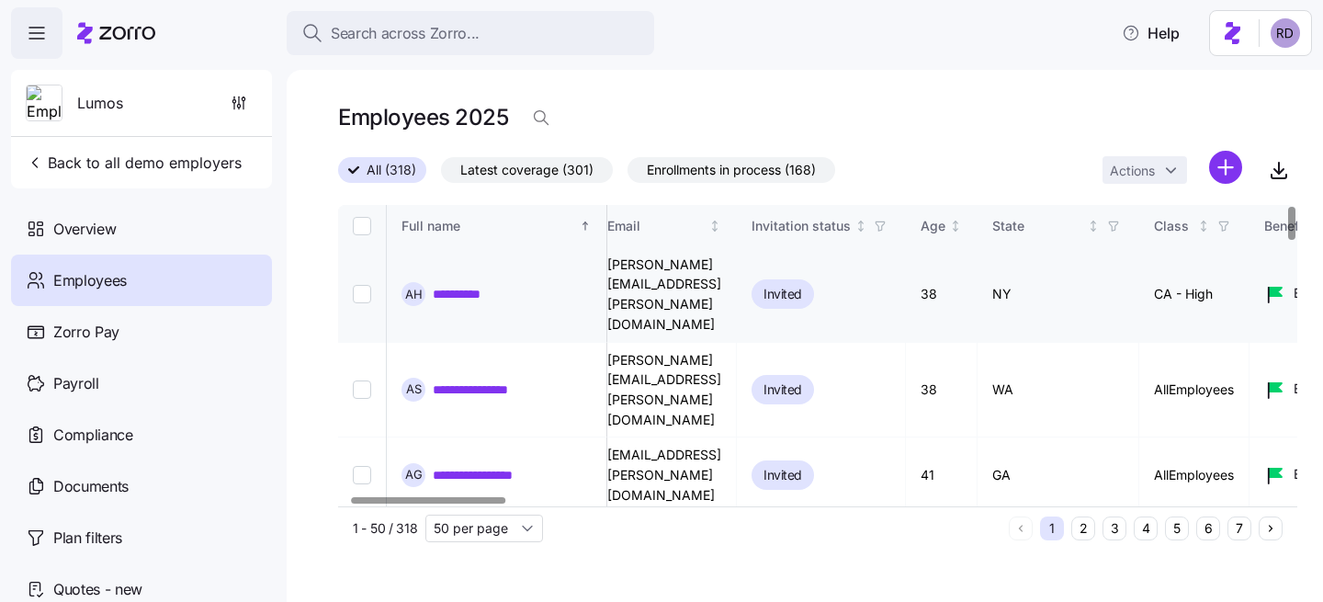
scroll to position [0, 0]
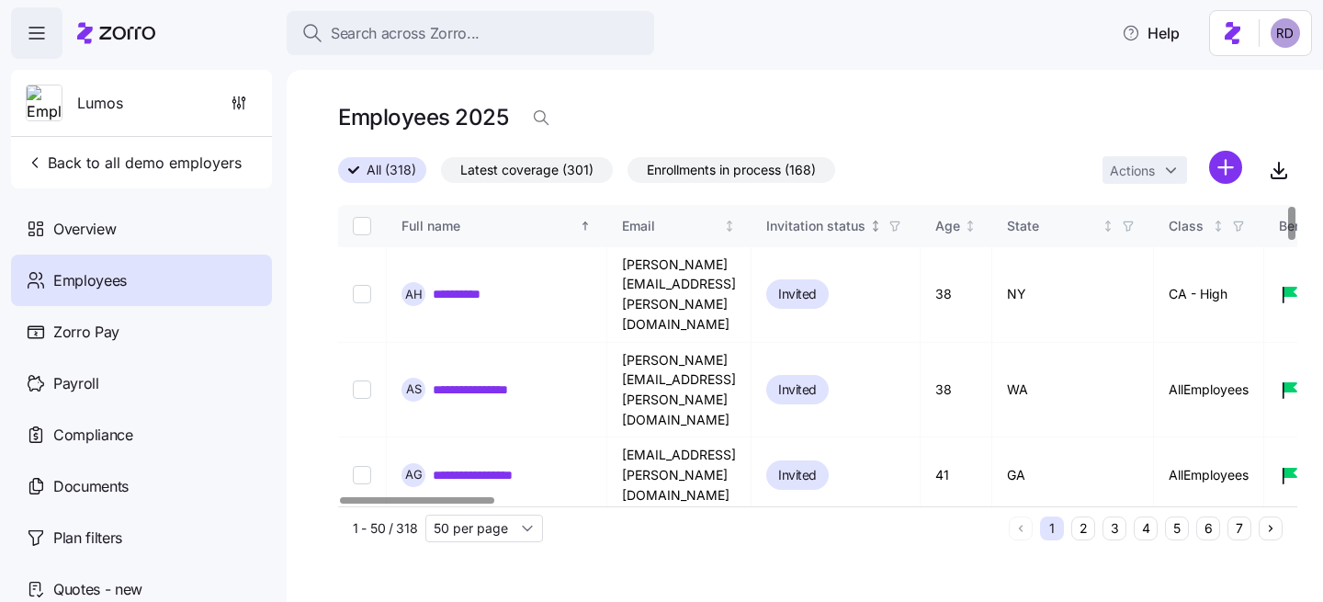
click at [902, 220] on icon "button" at bounding box center [895, 226] width 13 height 13
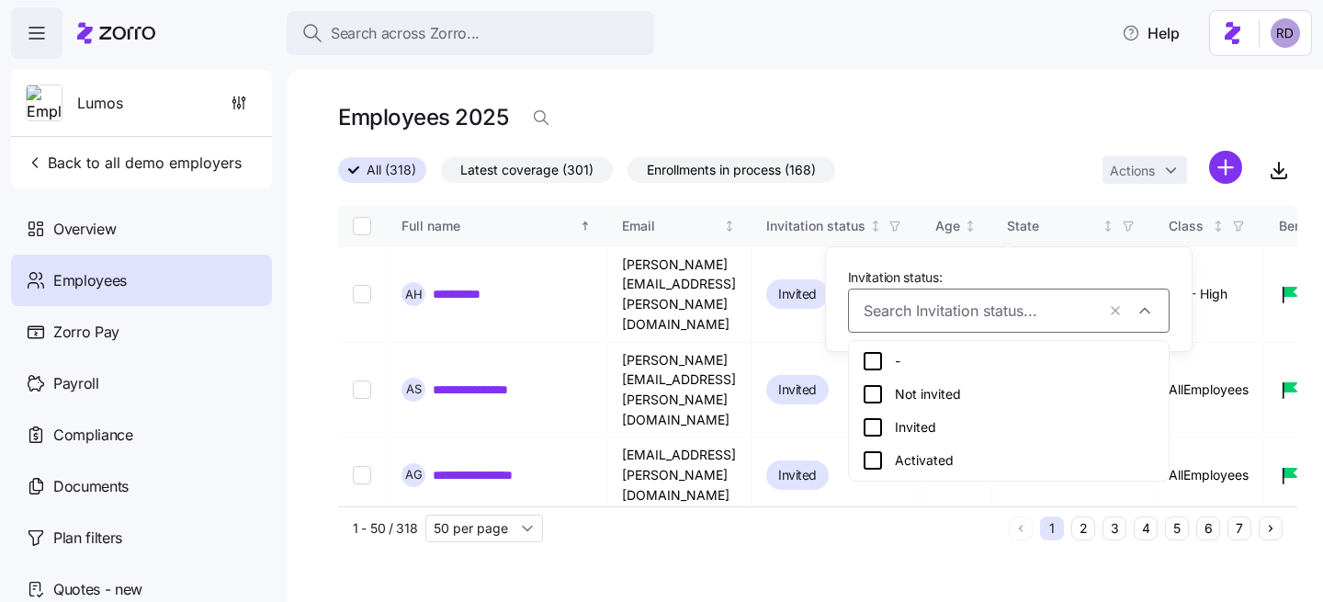
click at [880, 460] on icon at bounding box center [873, 460] width 17 height 17
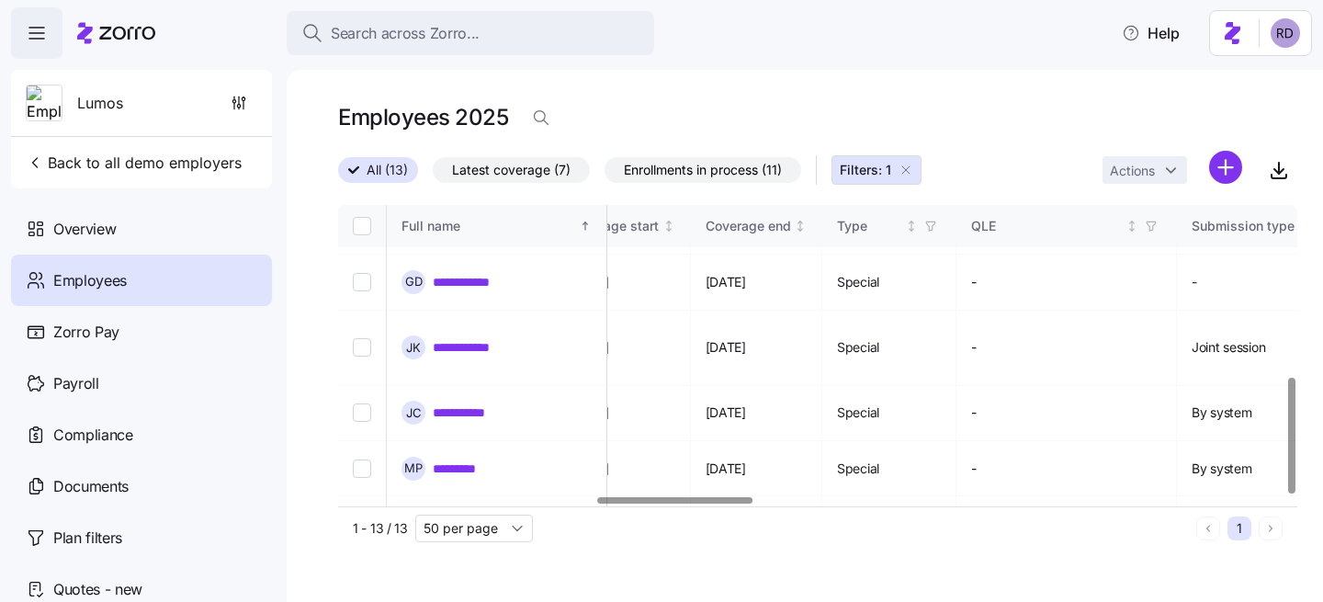
scroll to position [0, 1592]
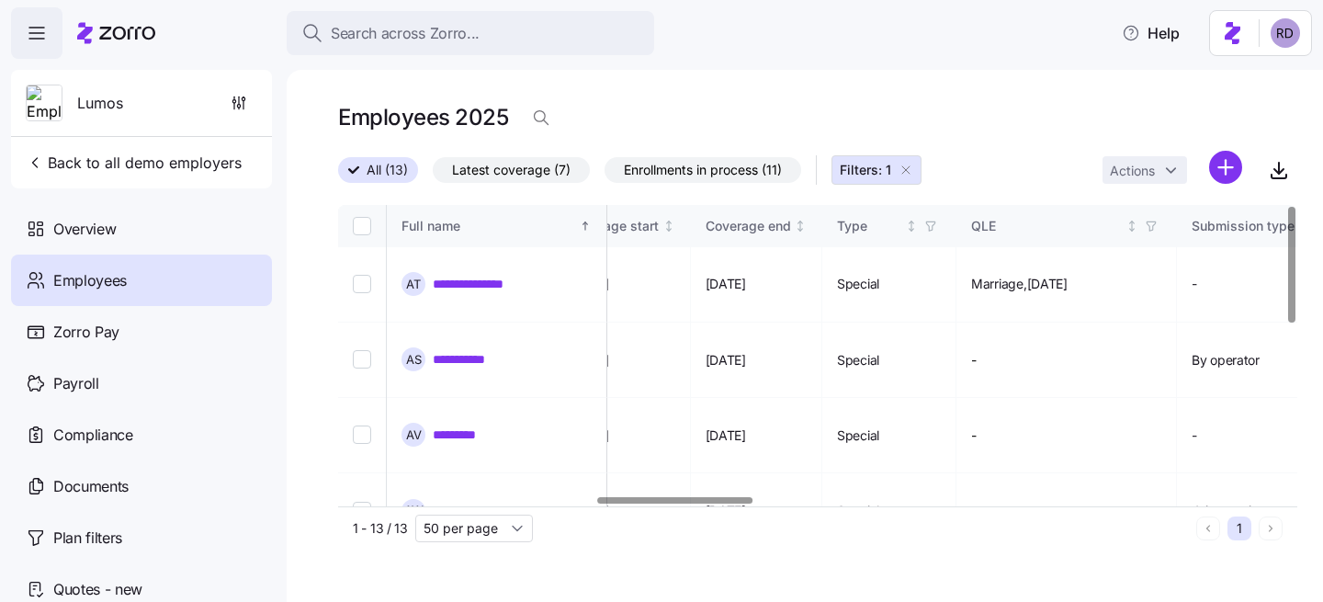
click at [902, 172] on icon "button" at bounding box center [906, 170] width 15 height 15
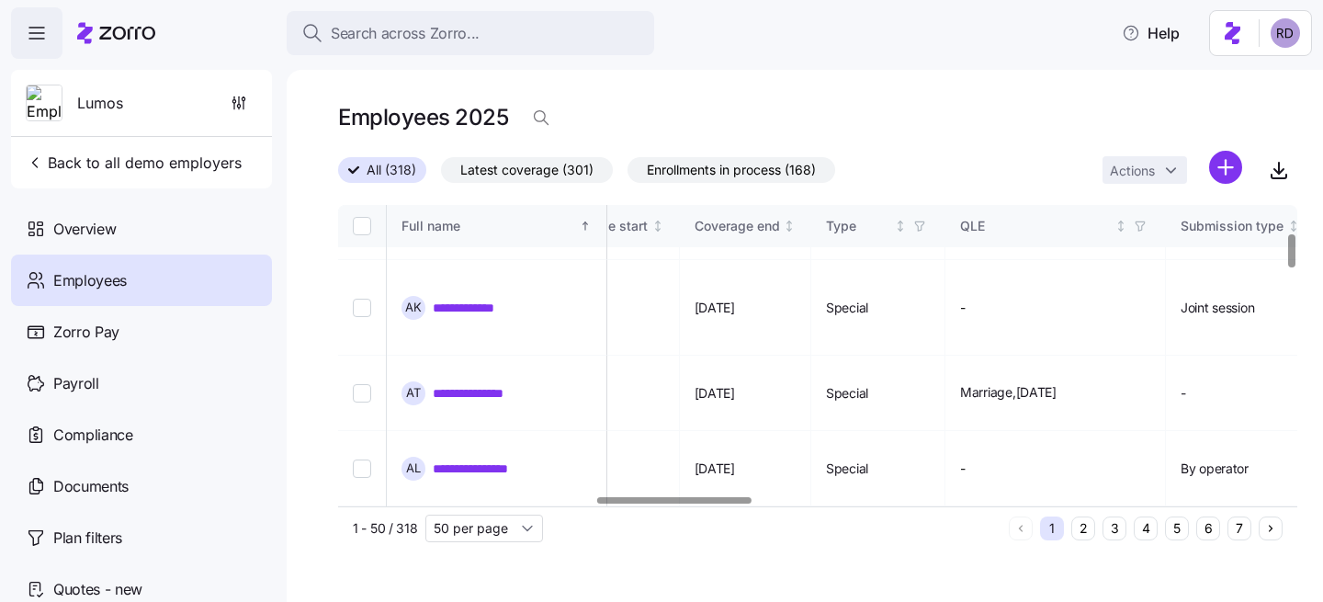
scroll to position [260, 1603]
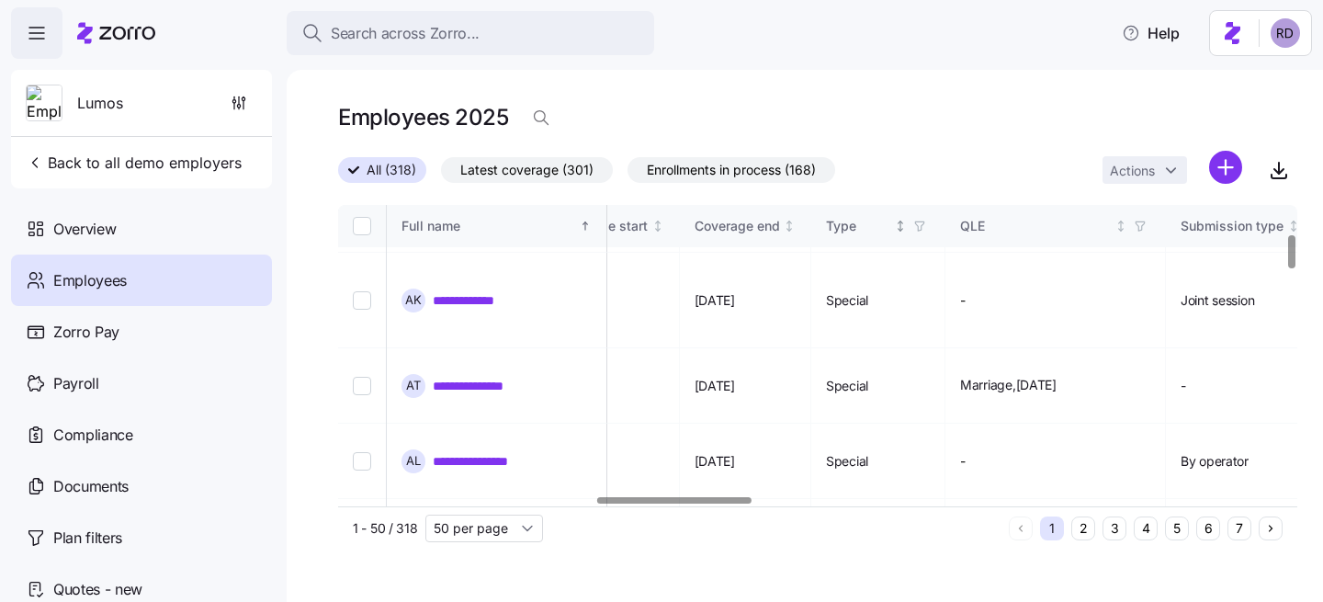
click at [930, 233] on span "button" at bounding box center [920, 226] width 20 height 20
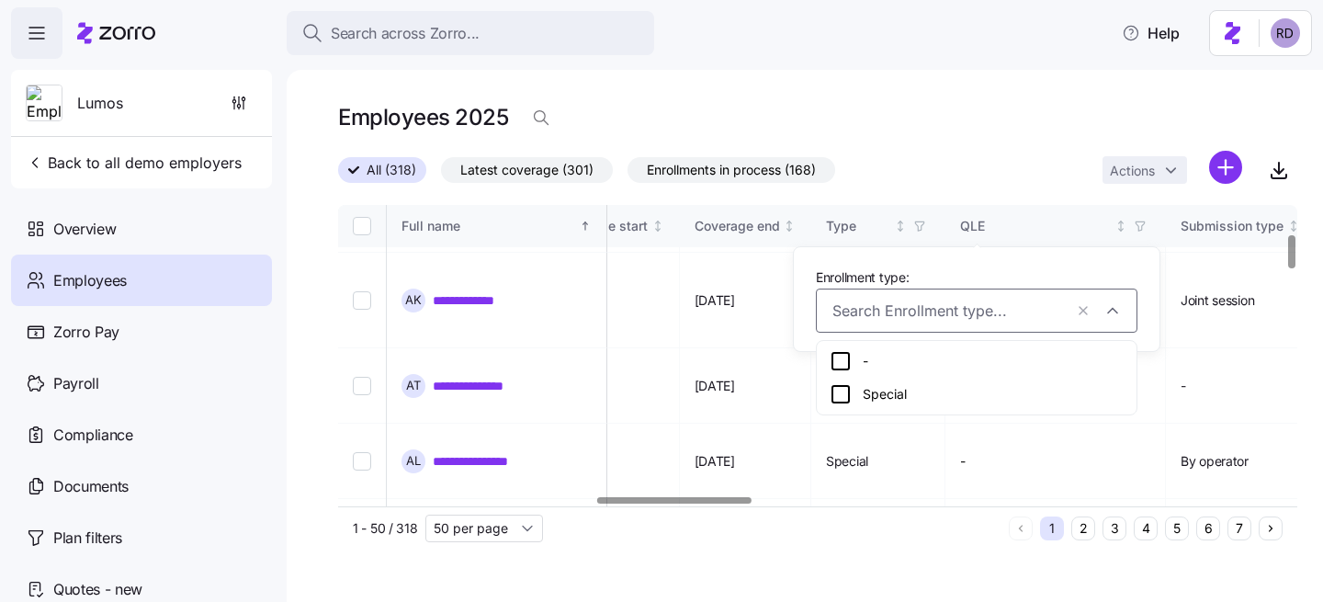
click at [983, 127] on div "Employees 2025" at bounding box center [817, 117] width 959 height 37
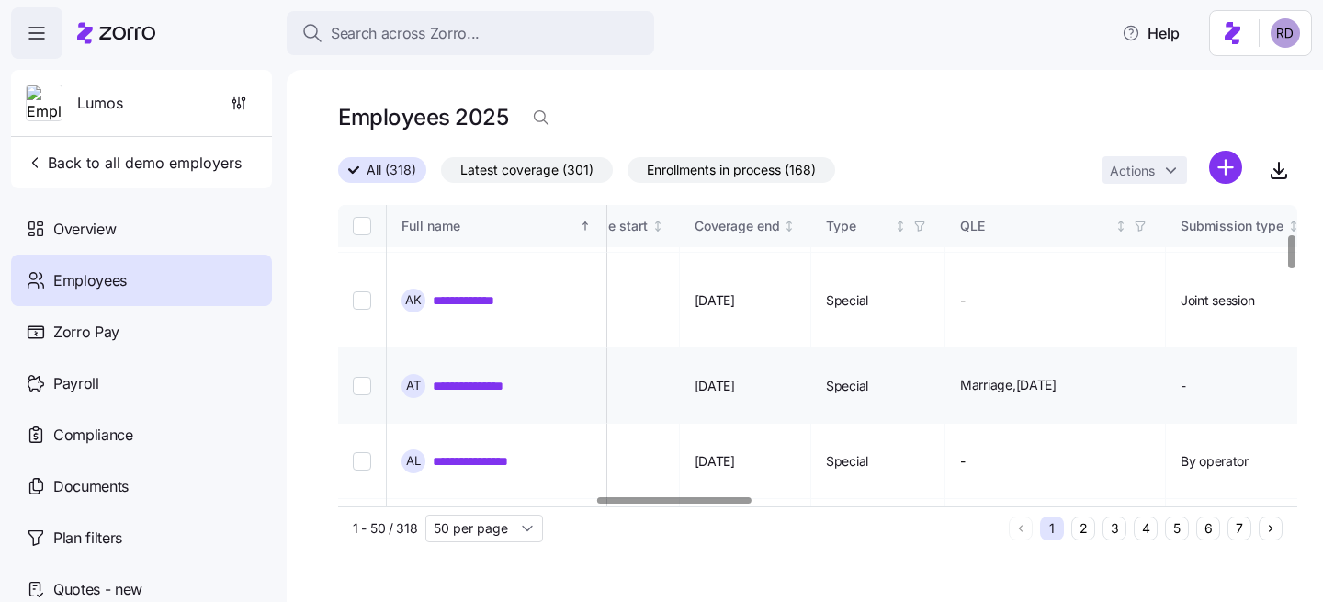
click at [868, 377] on span "Special" at bounding box center [847, 386] width 42 height 18
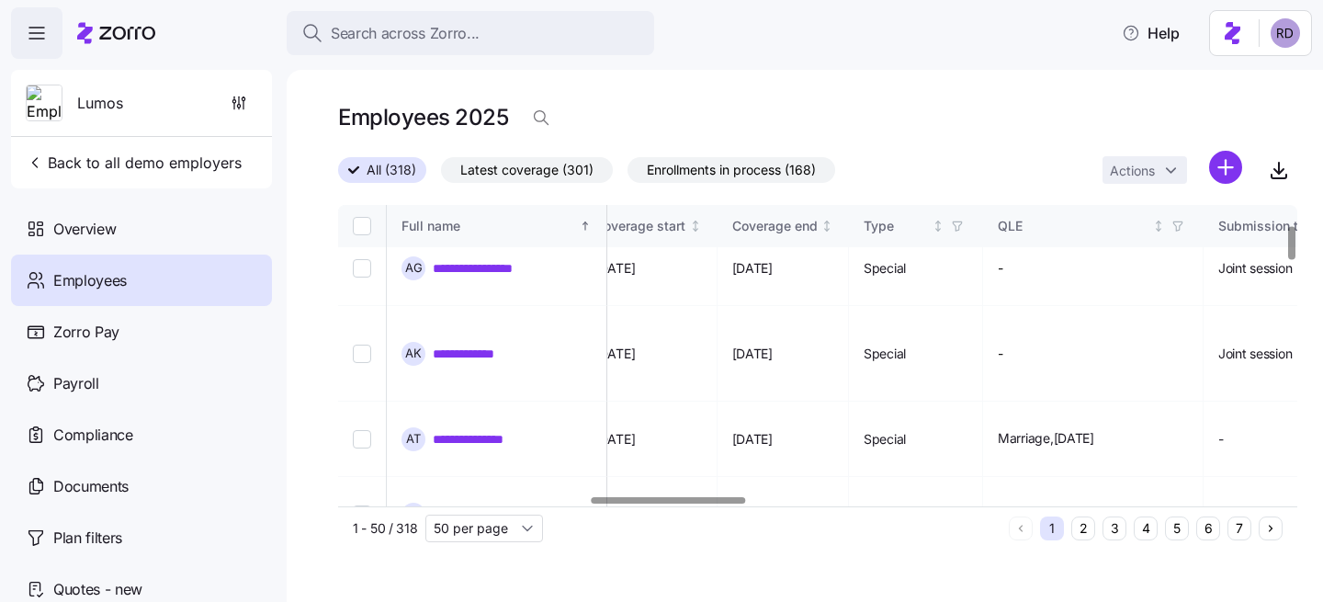
scroll to position [179, 1565]
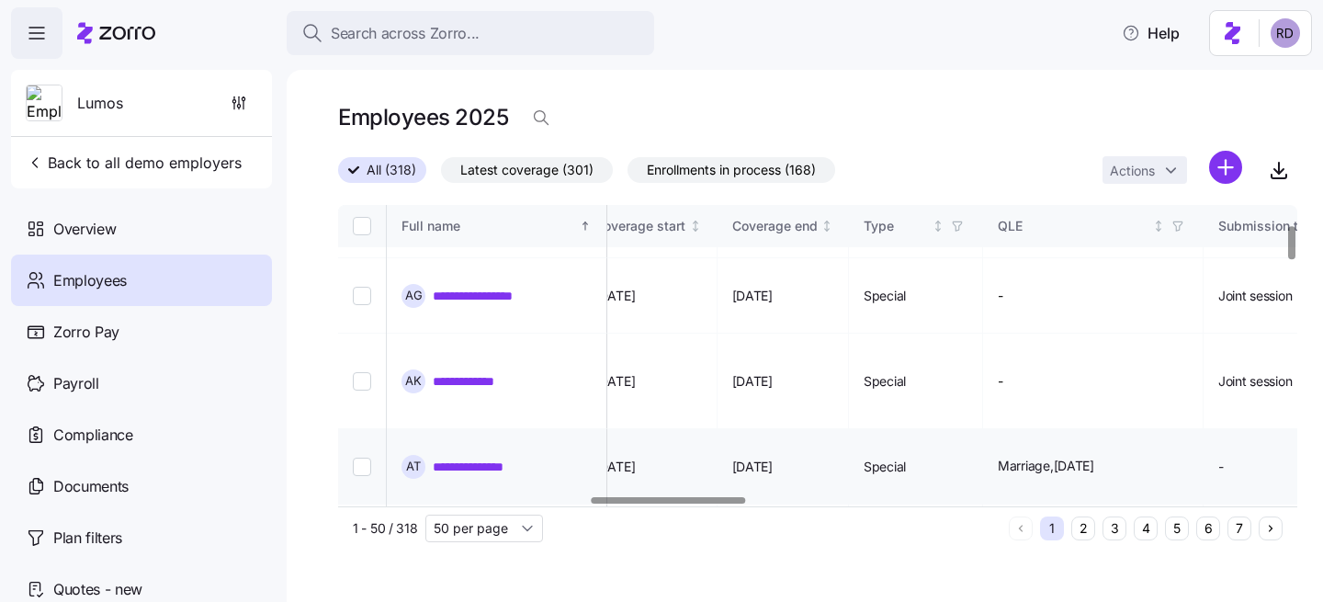
click at [1095, 457] on span "Marriage , [DATE]" at bounding box center [1046, 466] width 96 height 18
copy span "Marriage , [DATE]"
click at [1182, 226] on icon "button" at bounding box center [1178, 225] width 8 height 9
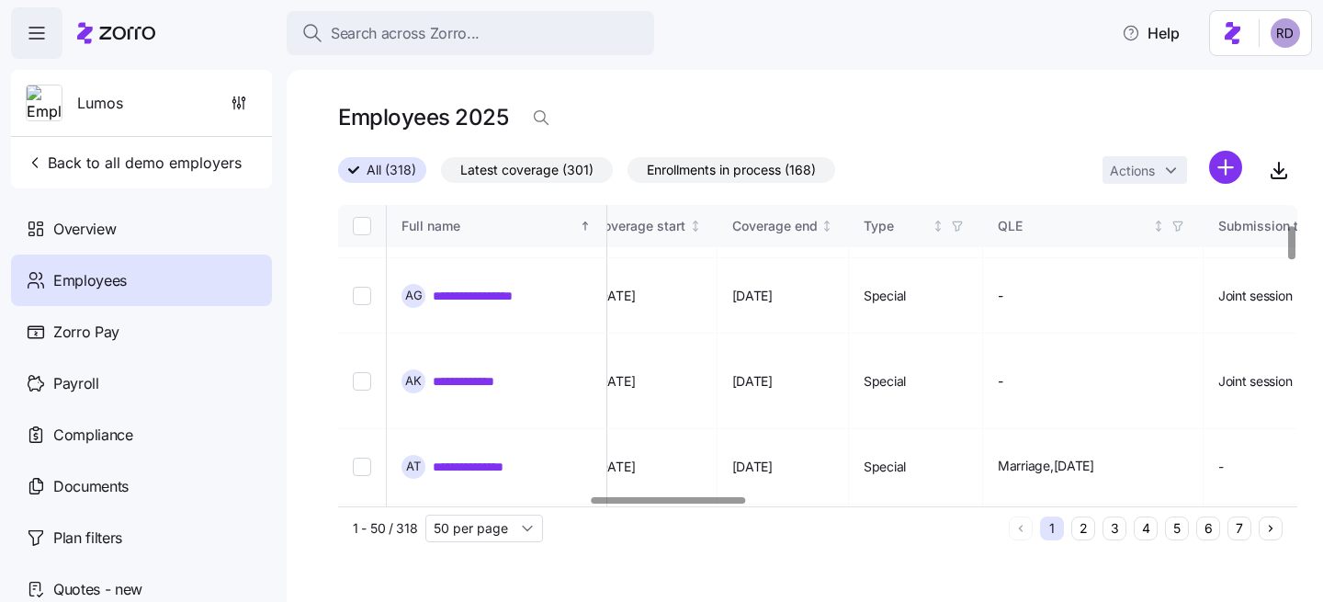
click at [1033, 165] on div "All (318) Latest coverage (301) Enrollments in process (168) Actions" at bounding box center [817, 171] width 959 height 40
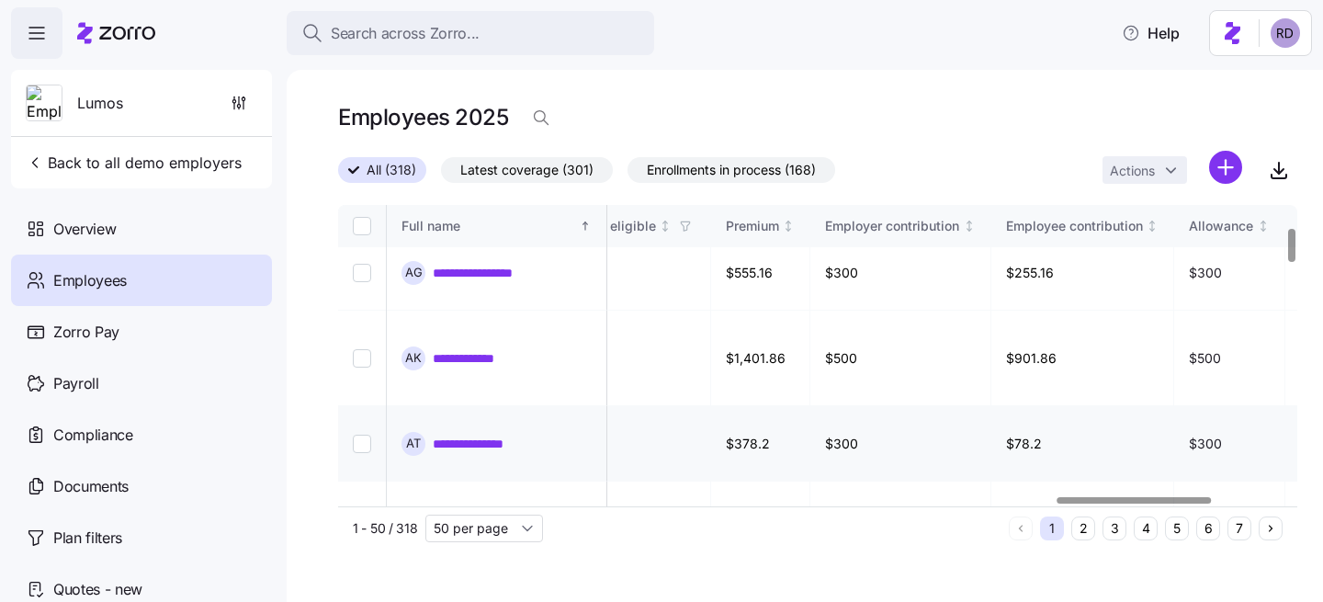
scroll to position [202, 4927]
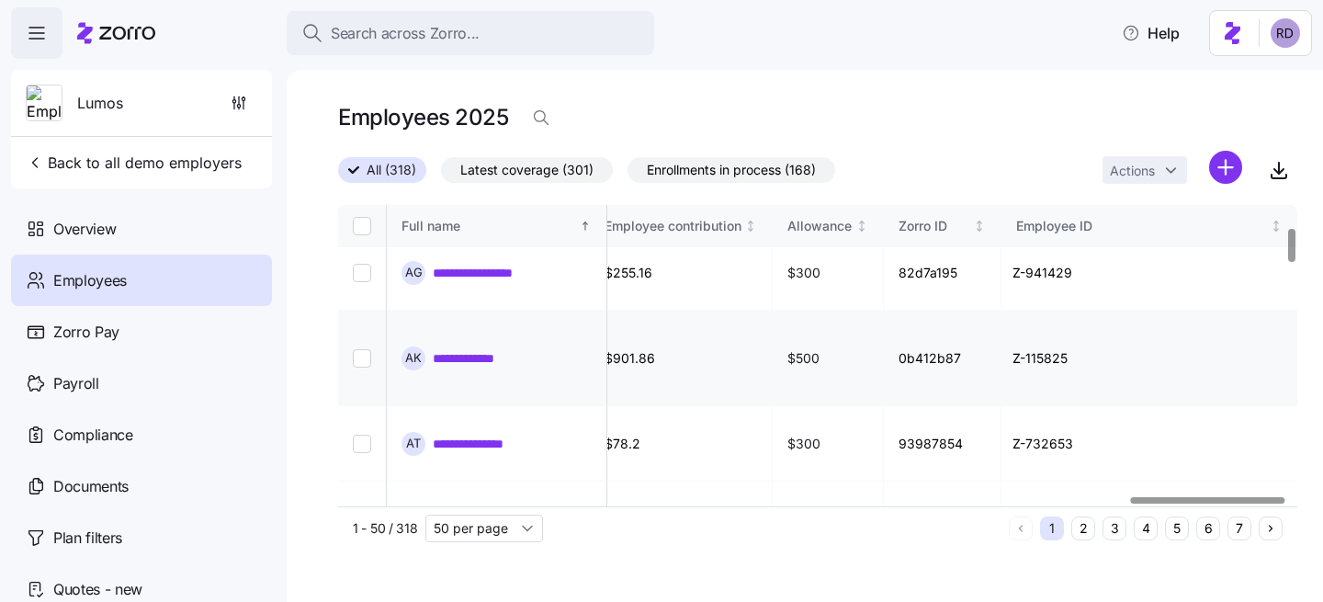
click at [936, 311] on td "0b412b87" at bounding box center [943, 359] width 118 height 96
copy td "0b412b87"
click at [1032, 311] on td "Z-115825" at bounding box center [1150, 359] width 296 height 96
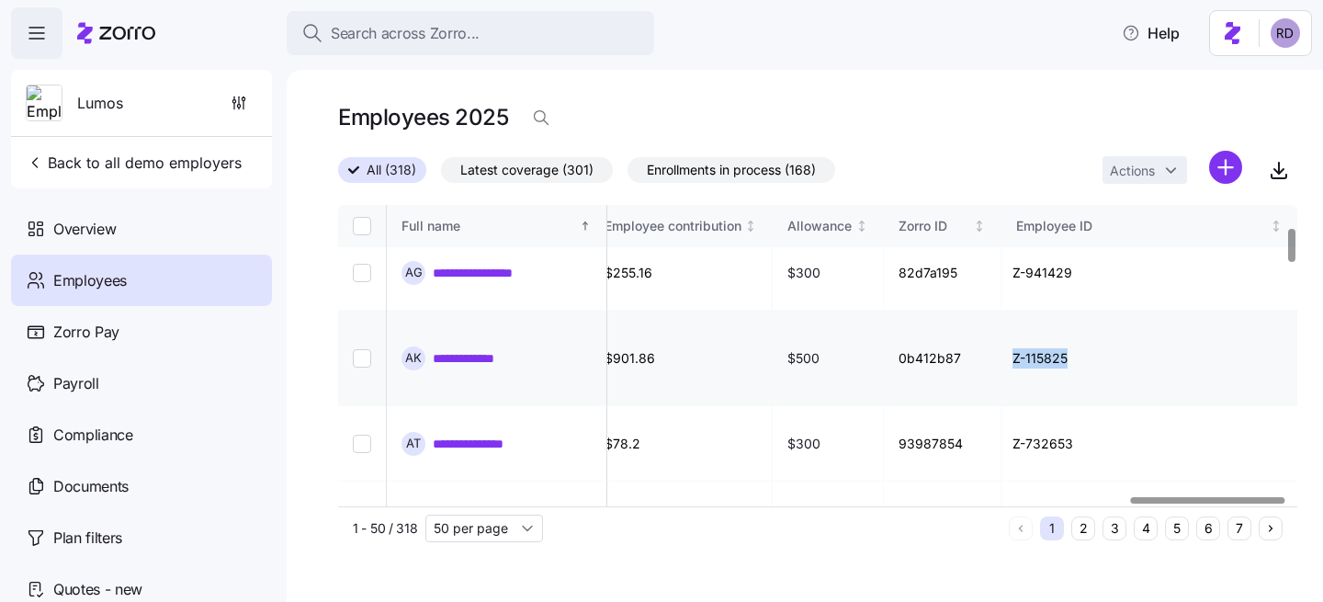
click at [1032, 311] on td "Z-115825" at bounding box center [1150, 359] width 296 height 96
copy td "Z-115825"
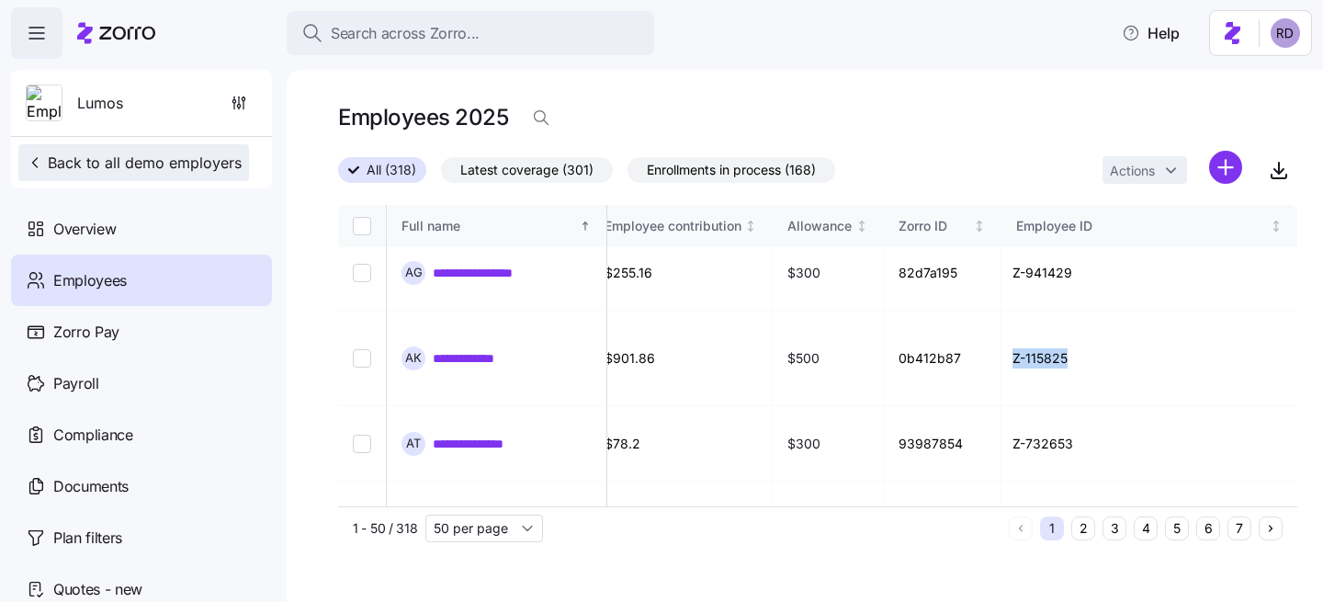
click at [136, 155] on span "Back to all demo employers" at bounding box center [134, 163] width 216 height 22
